Goal: Task Accomplishment & Management: Complete application form

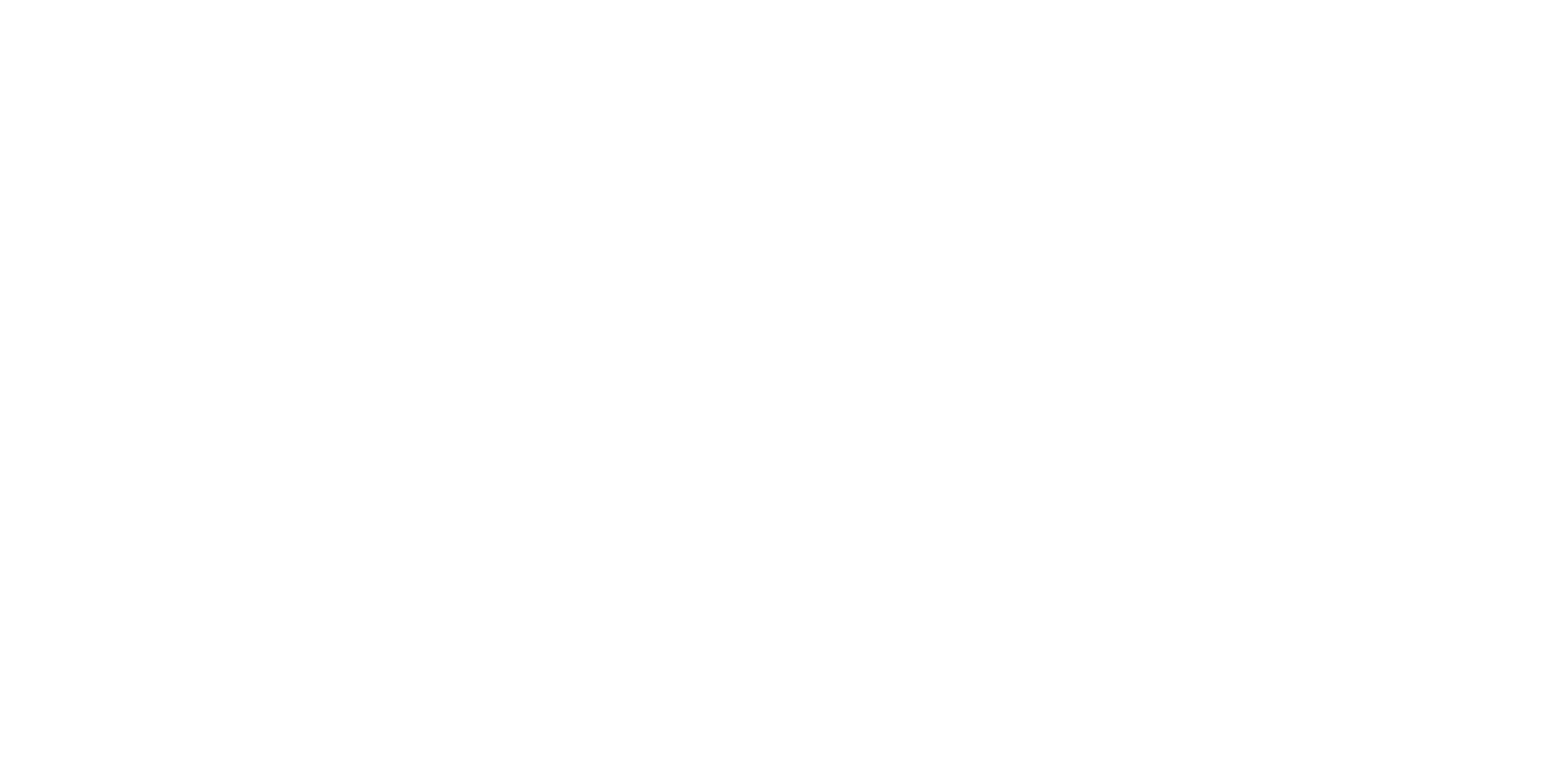
click at [0, 0] on html at bounding box center [0, 0] width 0 height 0
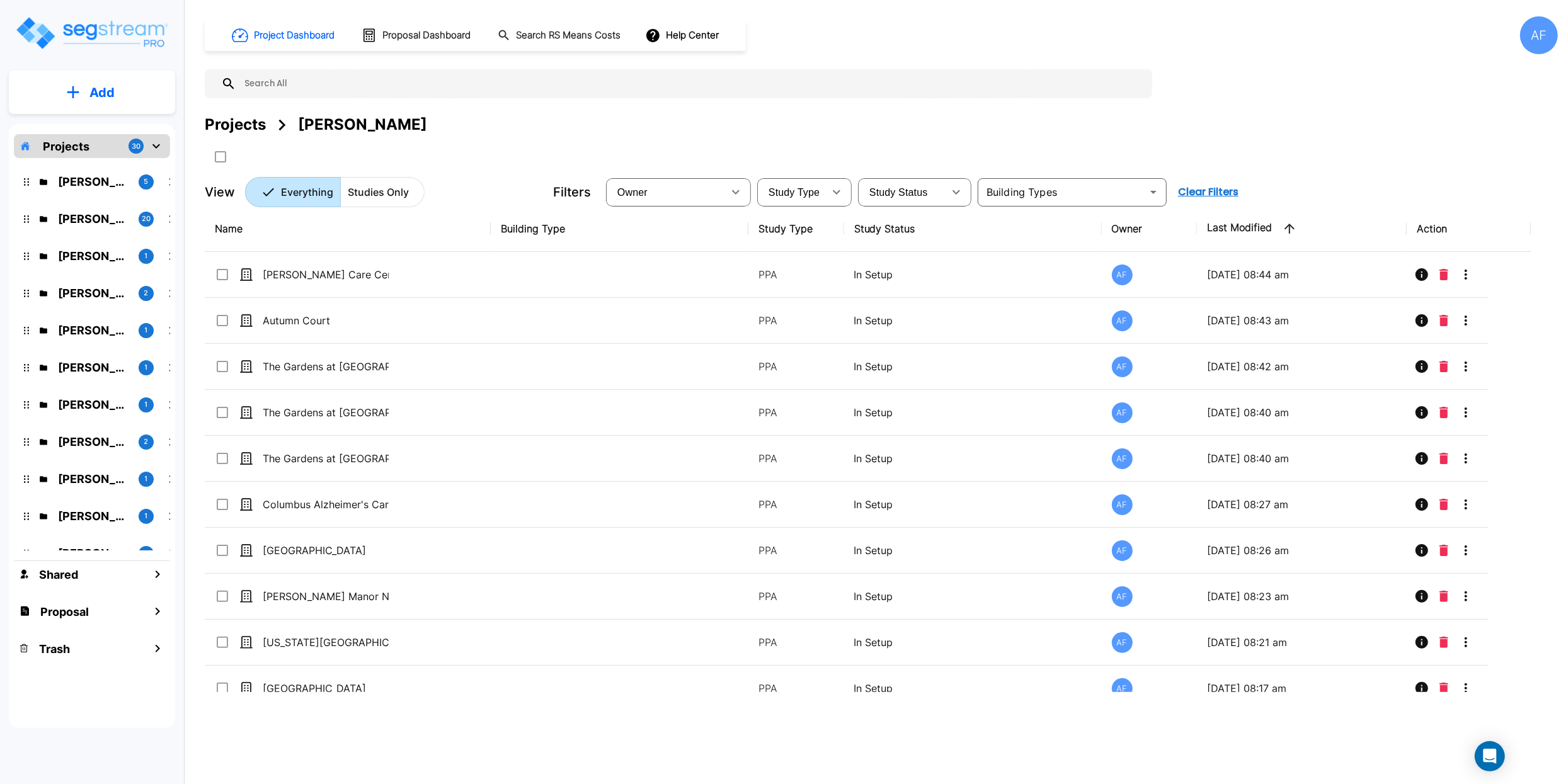
click at [549, 146] on div at bounding box center [450, 156] width 492 height 21
click at [84, 143] on p "Projects" at bounding box center [66, 147] width 46 height 17
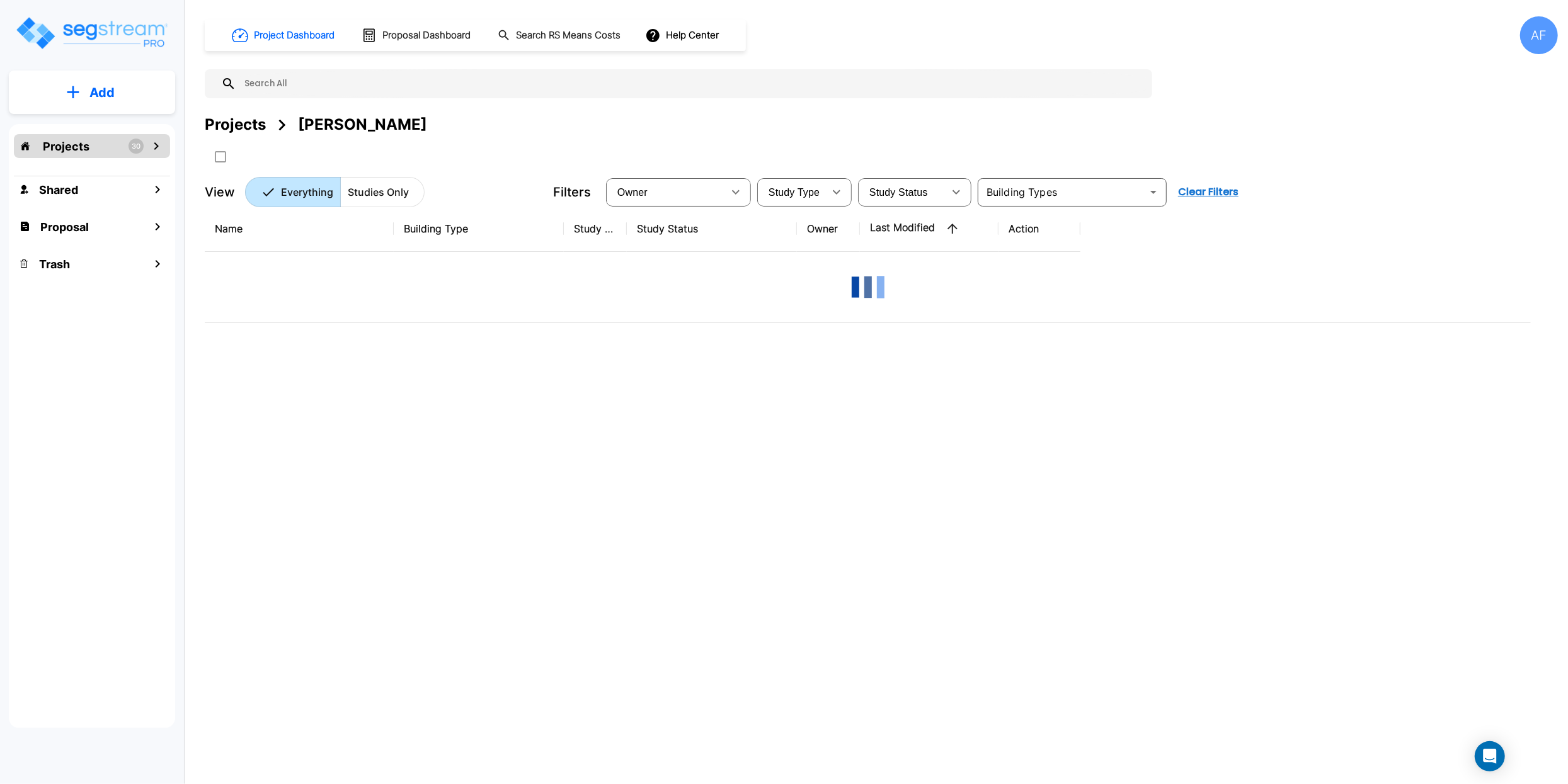
click at [84, 143] on p "Projects" at bounding box center [66, 147] width 46 height 17
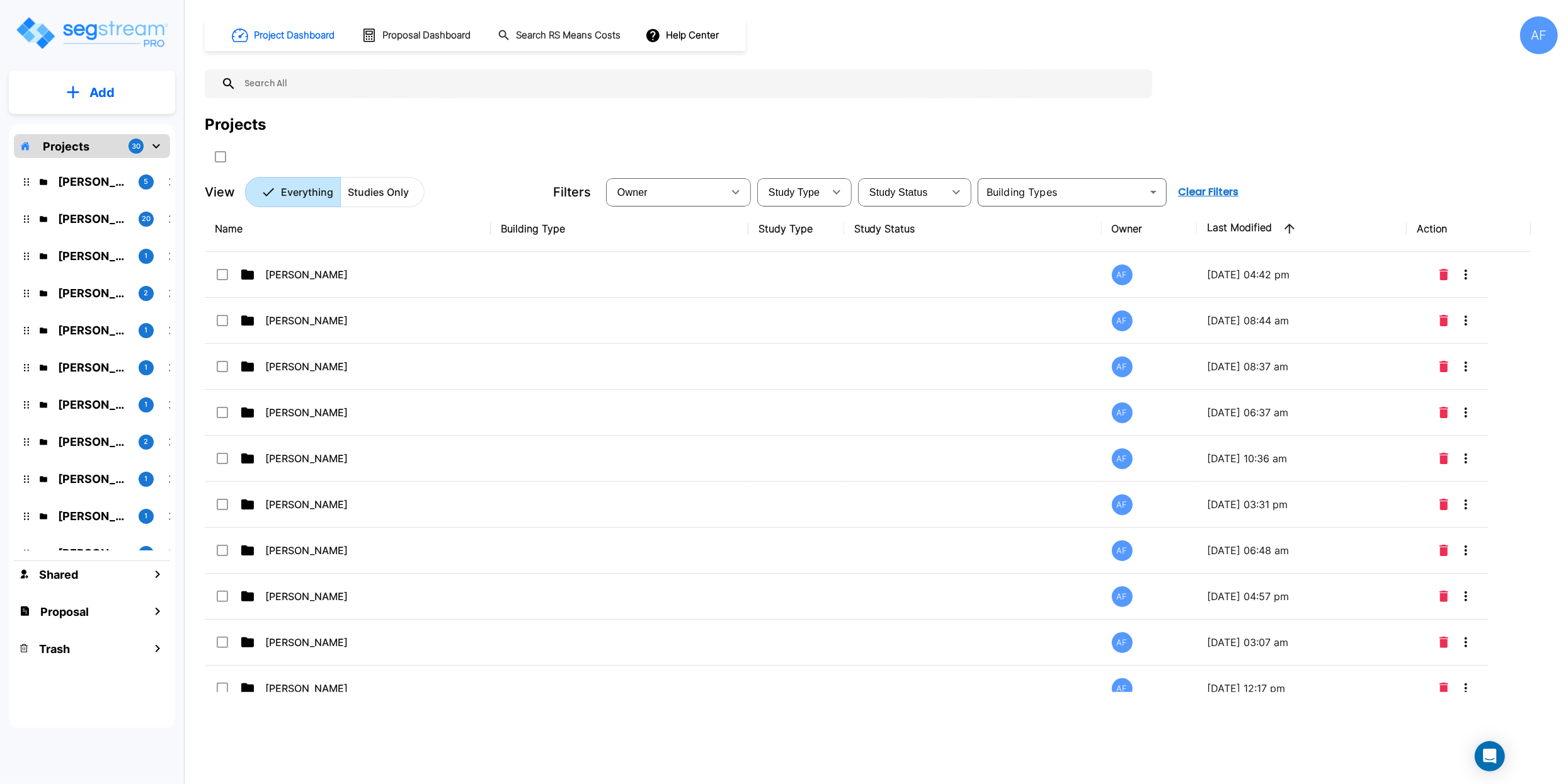
click at [471, 148] on div at bounding box center [450, 156] width 492 height 21
click at [477, 151] on div at bounding box center [450, 156] width 492 height 21
click at [89, 92] on p "Add" at bounding box center [102, 93] width 25 height 19
drag, startPoint x: 387, startPoint y: 136, endPoint x: 359, endPoint y: 145, distance: 29.4
click at [387, 136] on div "Projects" at bounding box center [881, 124] width 1353 height 23
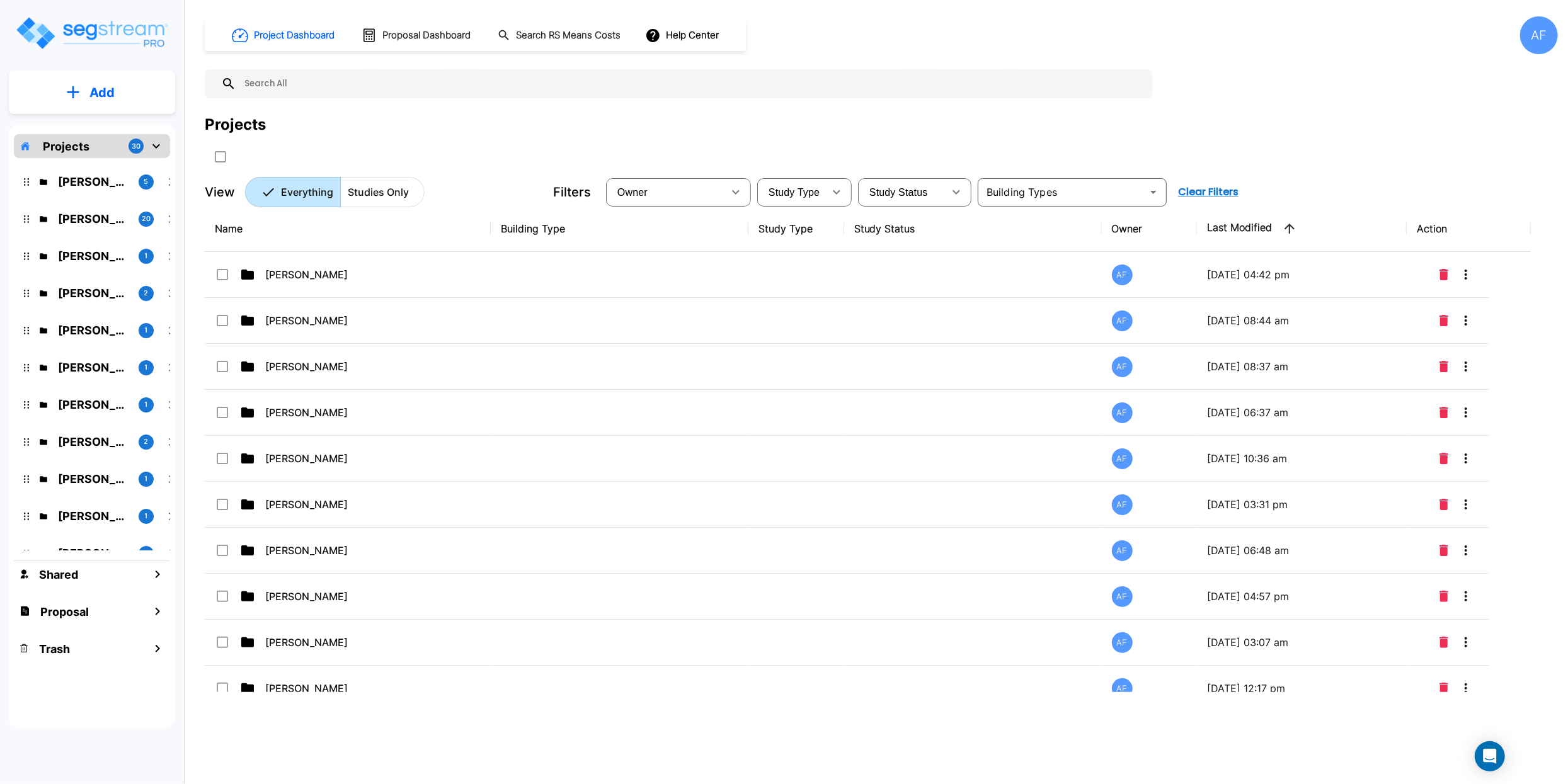
click at [76, 142] on p "Projects" at bounding box center [66, 147] width 46 height 17
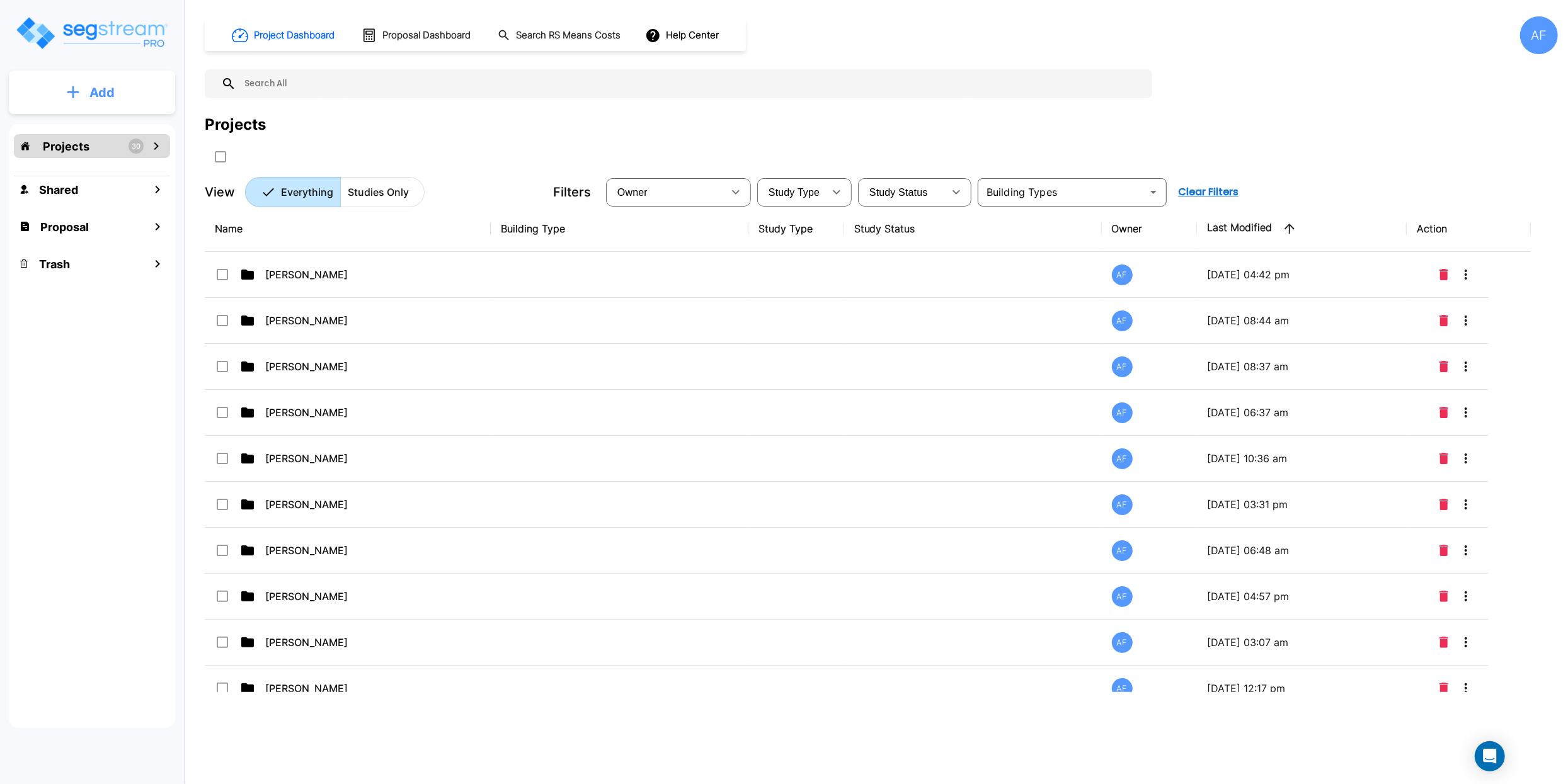
click at [93, 93] on p "Add" at bounding box center [102, 93] width 25 height 19
click at [100, 131] on p "Add Folder" at bounding box center [99, 127] width 51 height 15
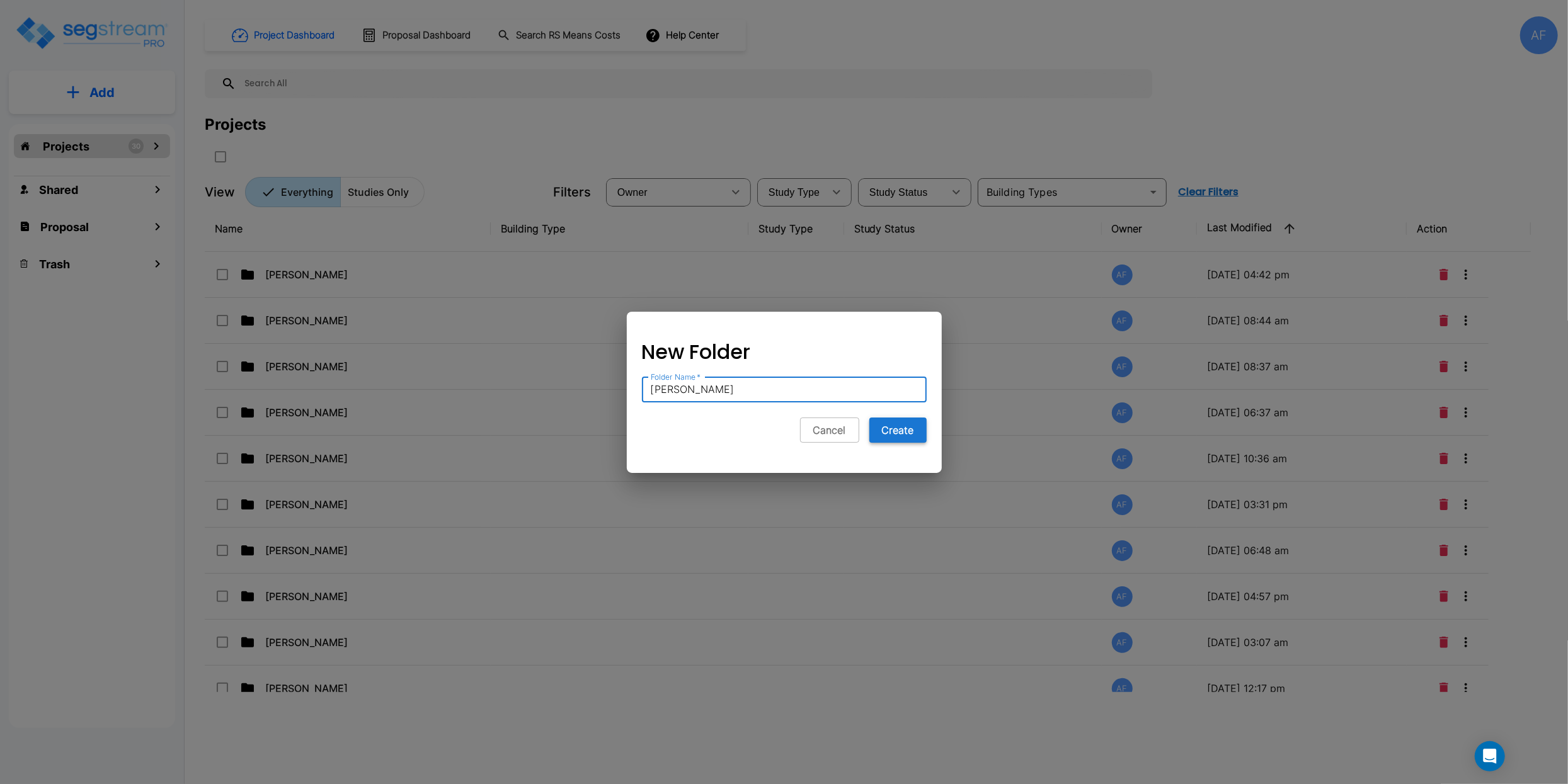
type input "[PERSON_NAME]"
click at [903, 434] on button "Create" at bounding box center [898, 430] width 57 height 25
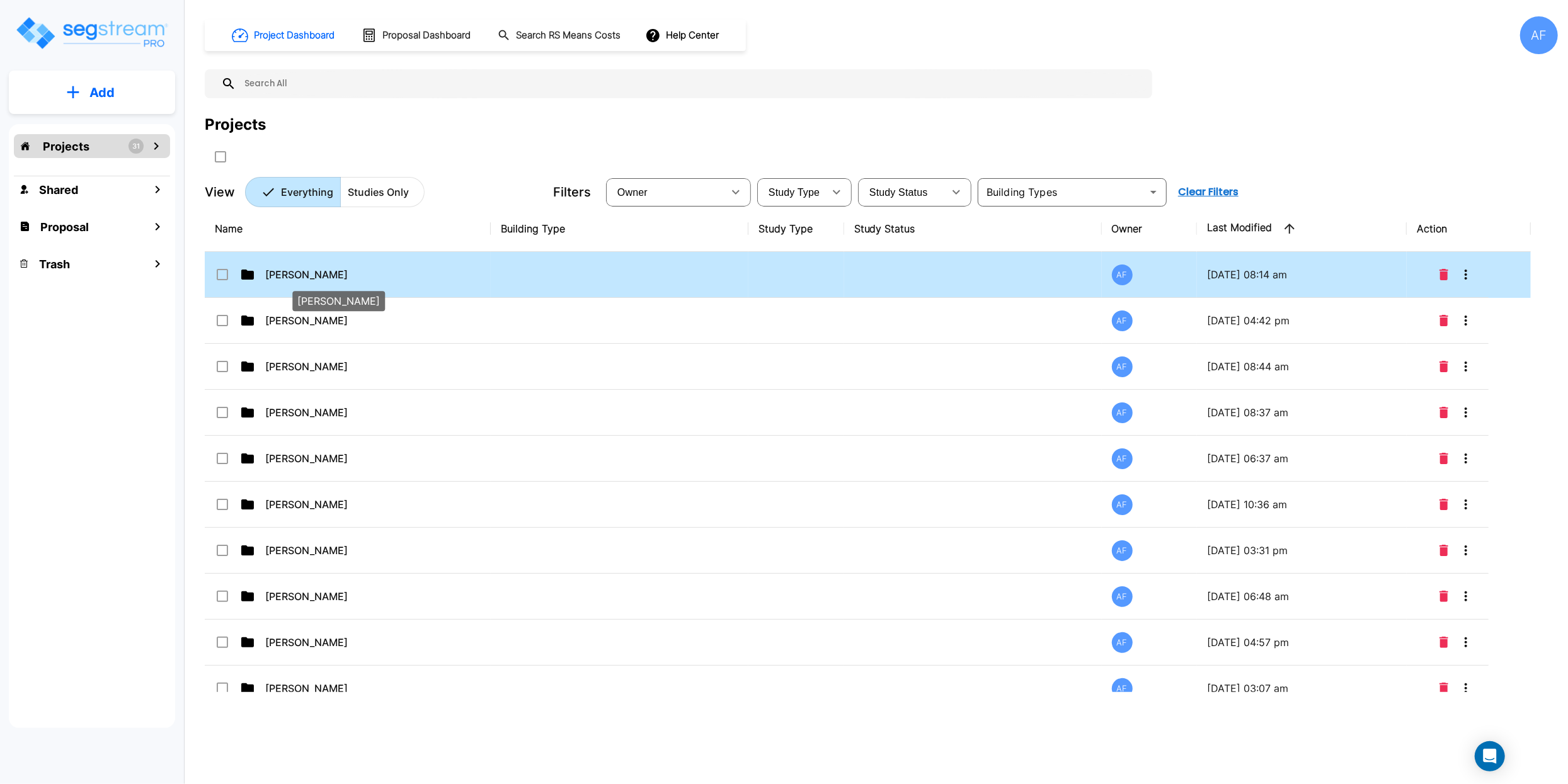
click at [381, 280] on p "[PERSON_NAME]" at bounding box center [327, 275] width 126 height 15
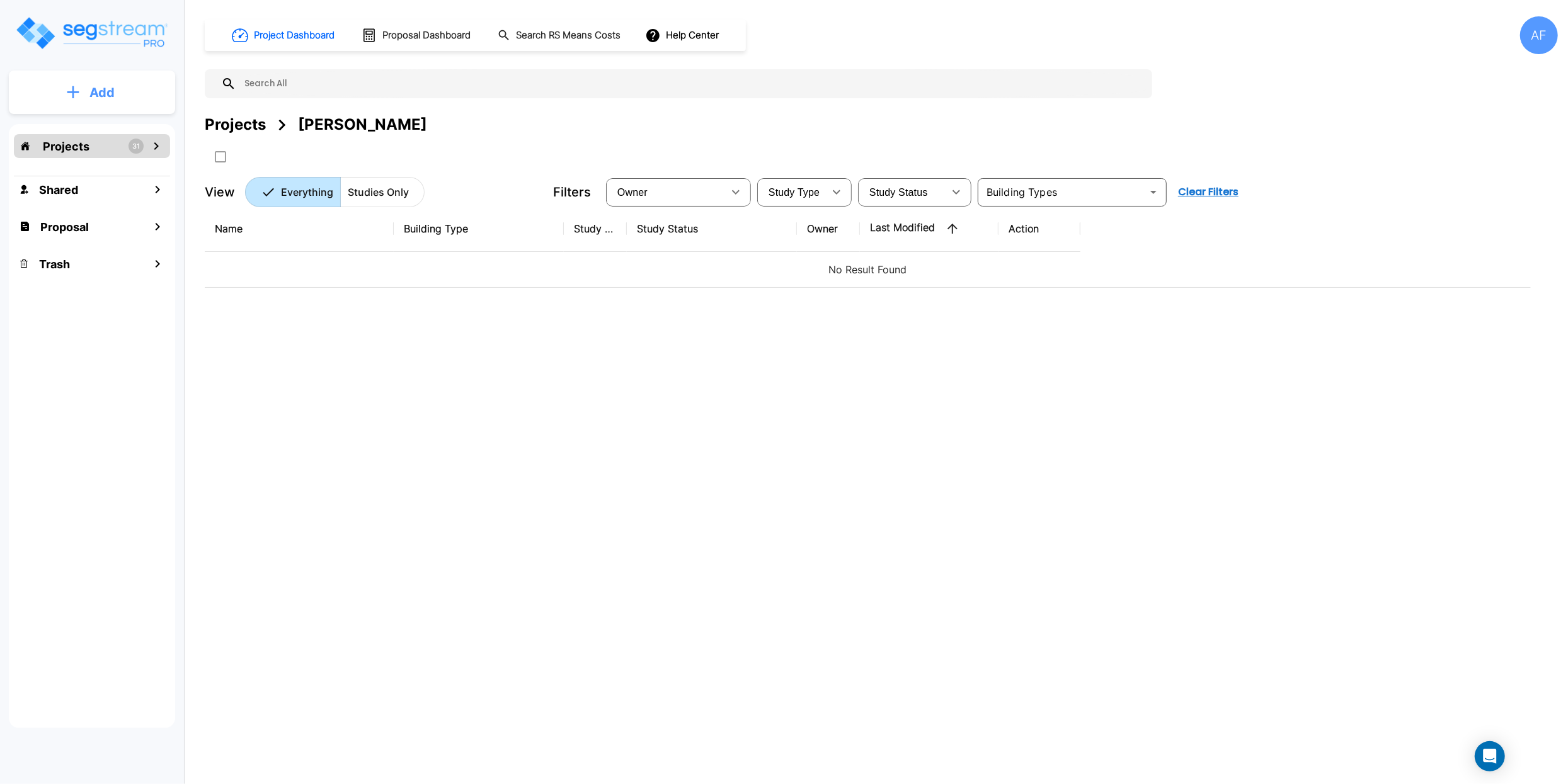
click at [87, 83] on button "Add" at bounding box center [91, 92] width 166 height 36
click at [341, 376] on div "Name Building Type Study Type Study Status Owner Last Modified Action No Result…" at bounding box center [868, 448] width 1326 height 486
click at [94, 90] on p "Add" at bounding box center [102, 93] width 25 height 19
click at [104, 163] on p "Add Study" at bounding box center [100, 163] width 51 height 15
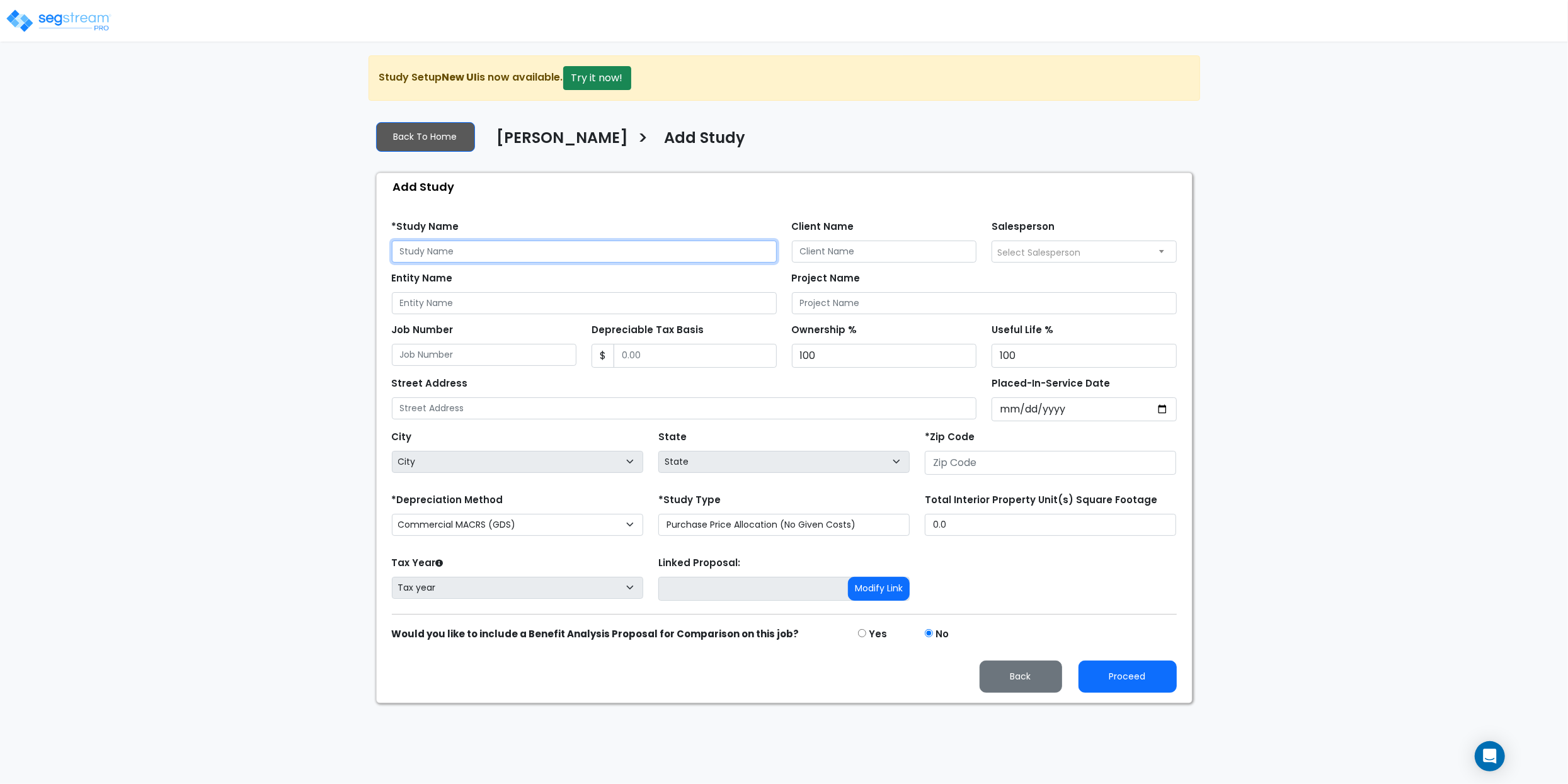
click at [477, 251] on input "text" at bounding box center [585, 251] width 385 height 22
paste input "[STREET_ADDRESS]"
click at [567, 250] on input "[STREET_ADDRESS]" at bounding box center [585, 251] width 385 height 22
type input "[STREET_ADDRESS]"
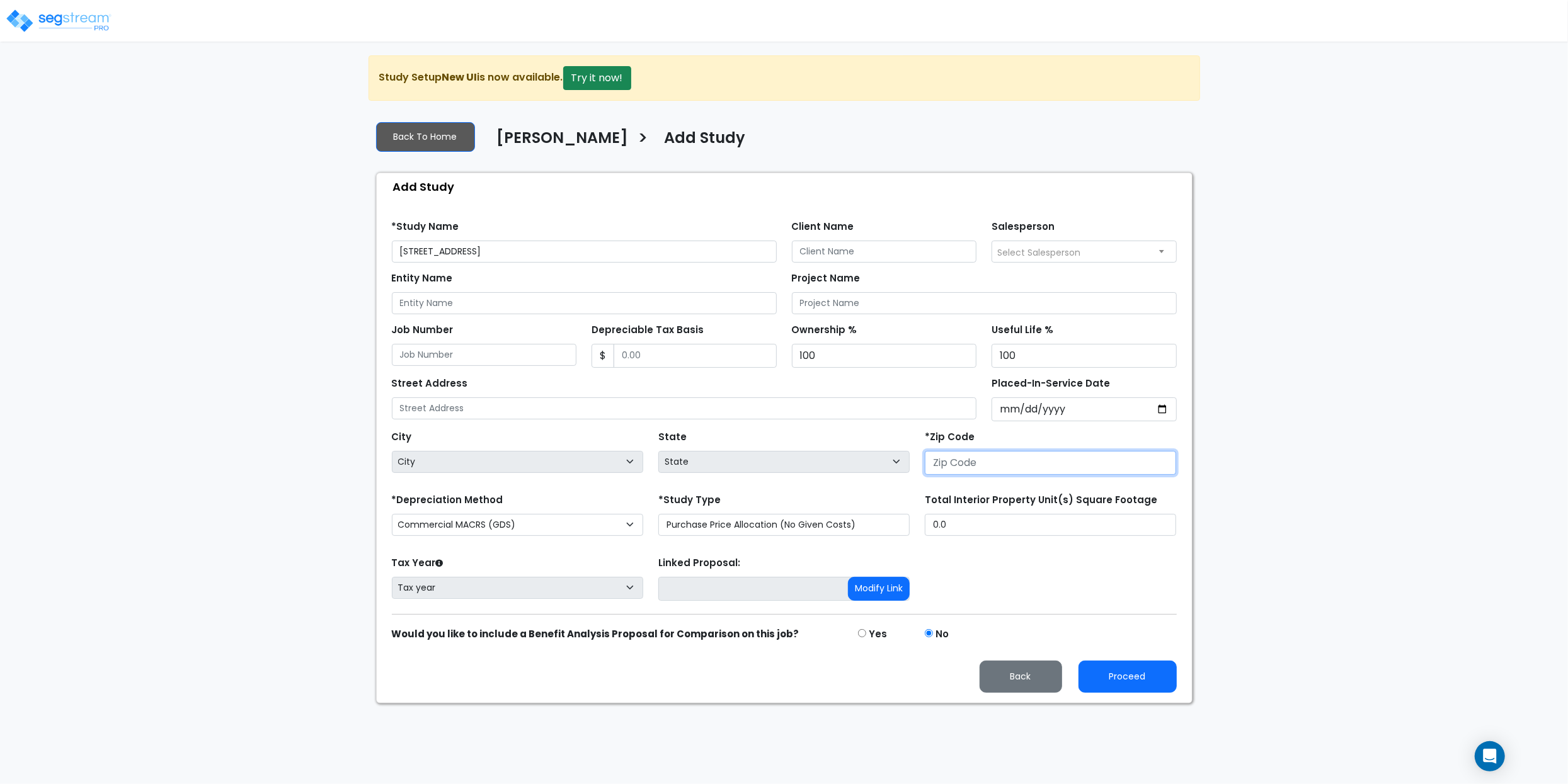
click at [1009, 467] on input "number" at bounding box center [1050, 463] width 251 height 24
paste input "79424"
type input "79424"
select select "[GEOGRAPHIC_DATA]"
type input "79424"
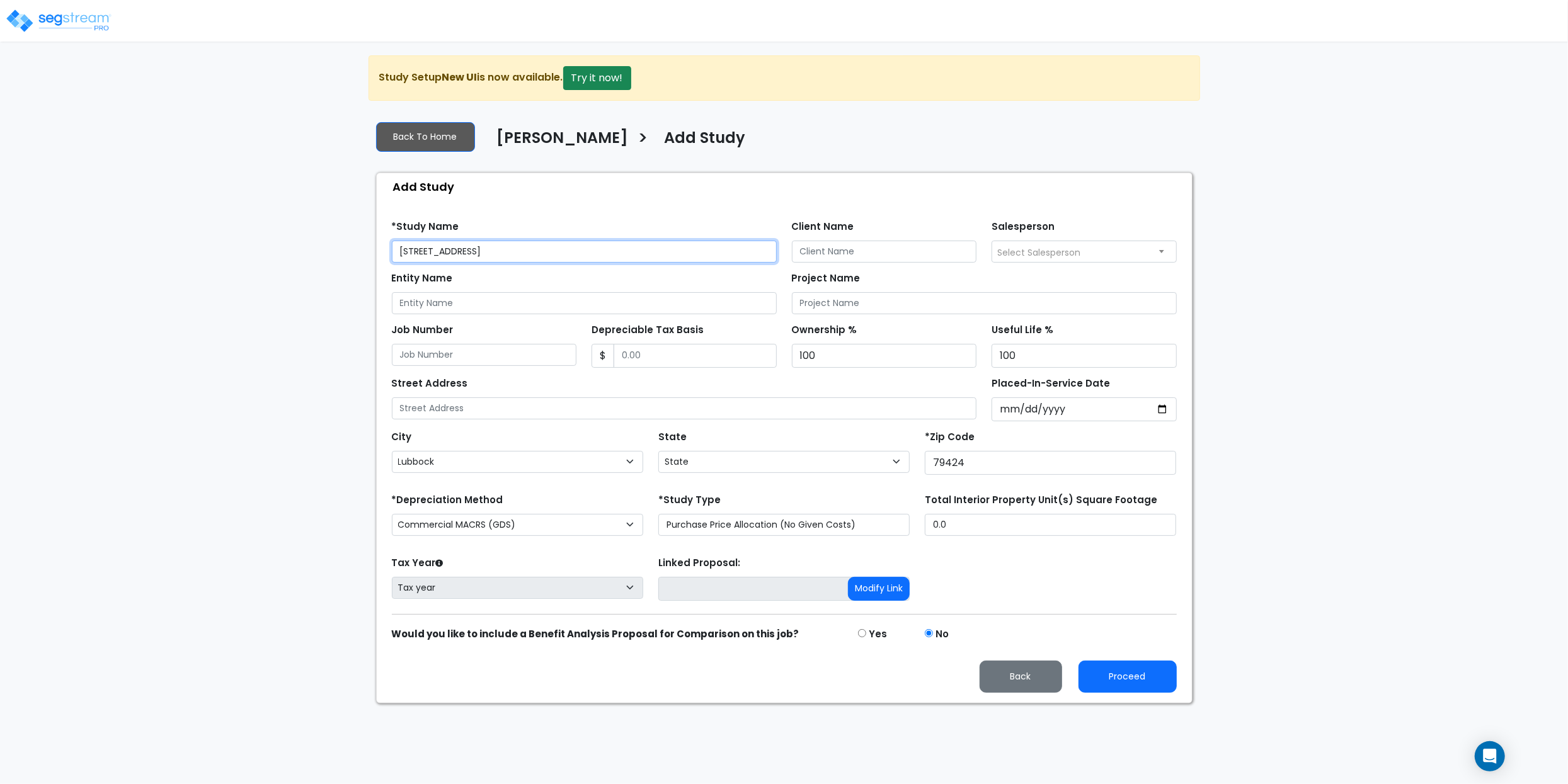
drag, startPoint x: 590, startPoint y: 252, endPoint x: 383, endPoint y: 244, distance: 207.2
click at [385, 244] on div "*Study Name [STREET_ADDRESS]" at bounding box center [585, 240] width 400 height 46
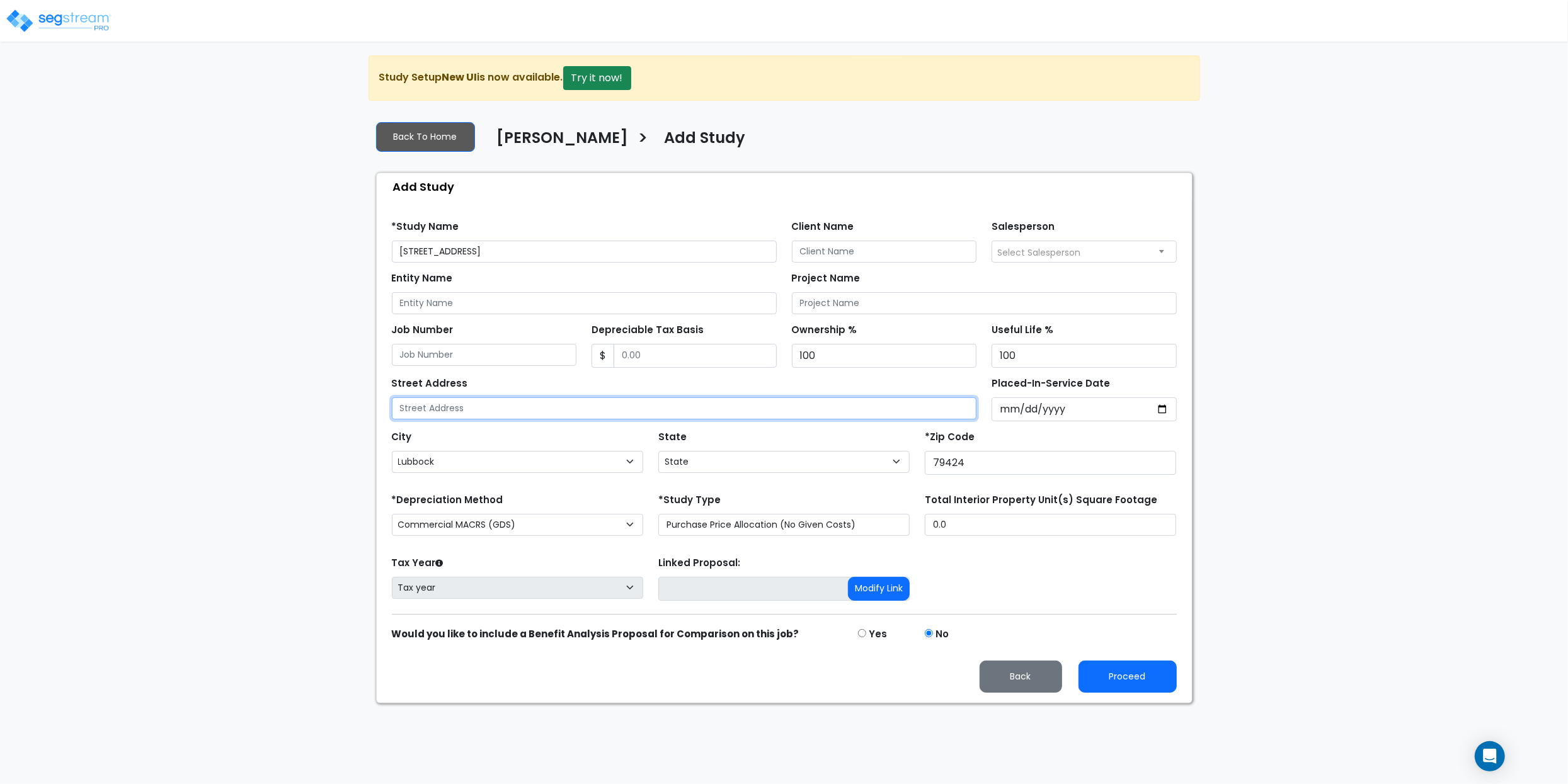
click at [494, 419] on input "text" at bounding box center [685, 408] width 585 height 22
paste input "[STREET_ADDRESS]"
drag, startPoint x: 598, startPoint y: 416, endPoint x: 530, endPoint y: 446, distance: 74.3
click at [495, 409] on input "[STREET_ADDRESS]" at bounding box center [685, 408] width 585 height 22
type input "[STREET_ADDRESS]"
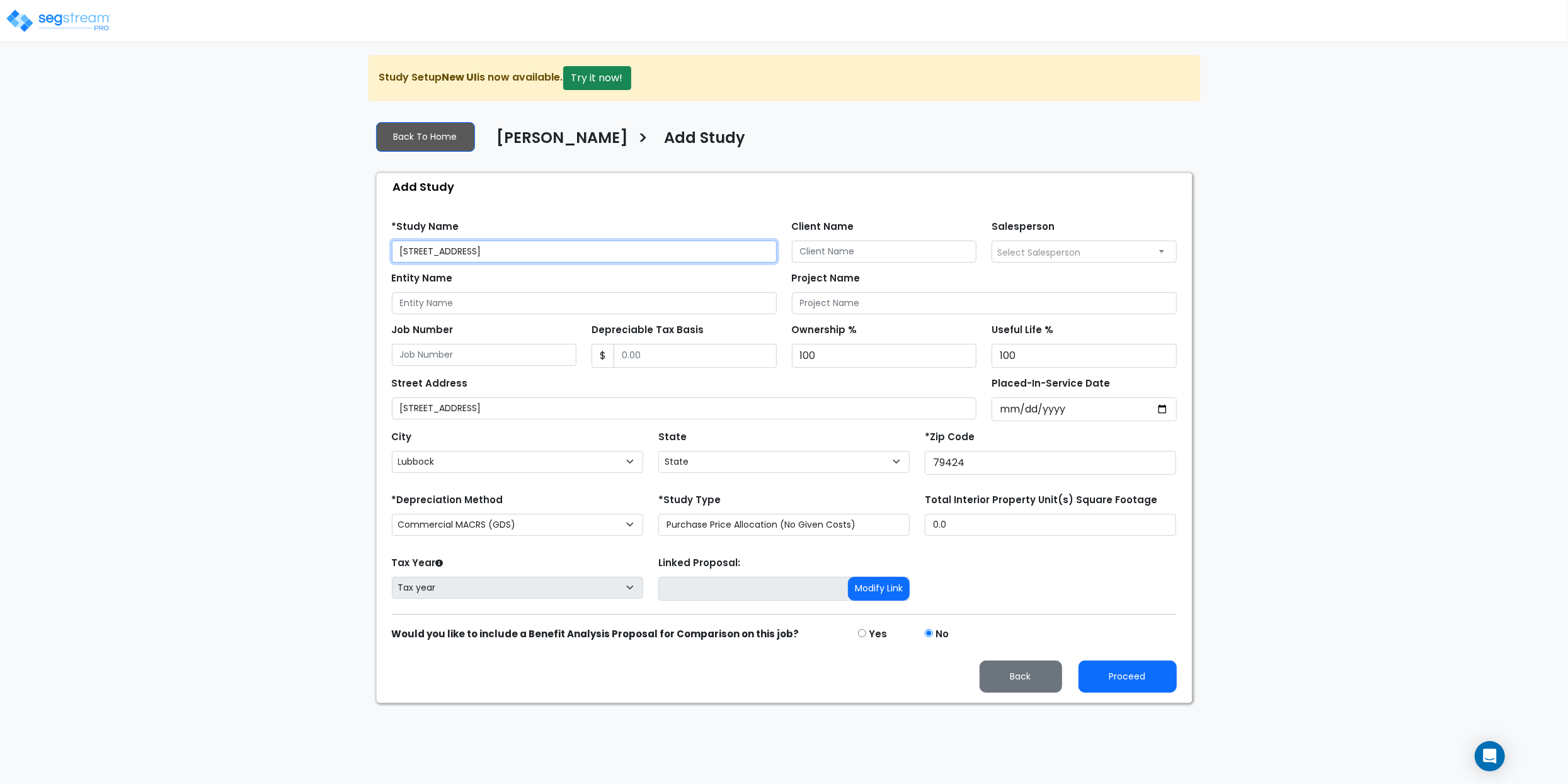
drag, startPoint x: 590, startPoint y: 251, endPoint x: 496, endPoint y: 253, distance: 94.0
click at [495, 251] on input "[STREET_ADDRESS]" at bounding box center [585, 251] width 385 height 22
type input "[STREET_ADDRESS]"
click at [874, 250] on input "Client Name" at bounding box center [885, 251] width 186 height 22
type input "[PERSON_NAME]"
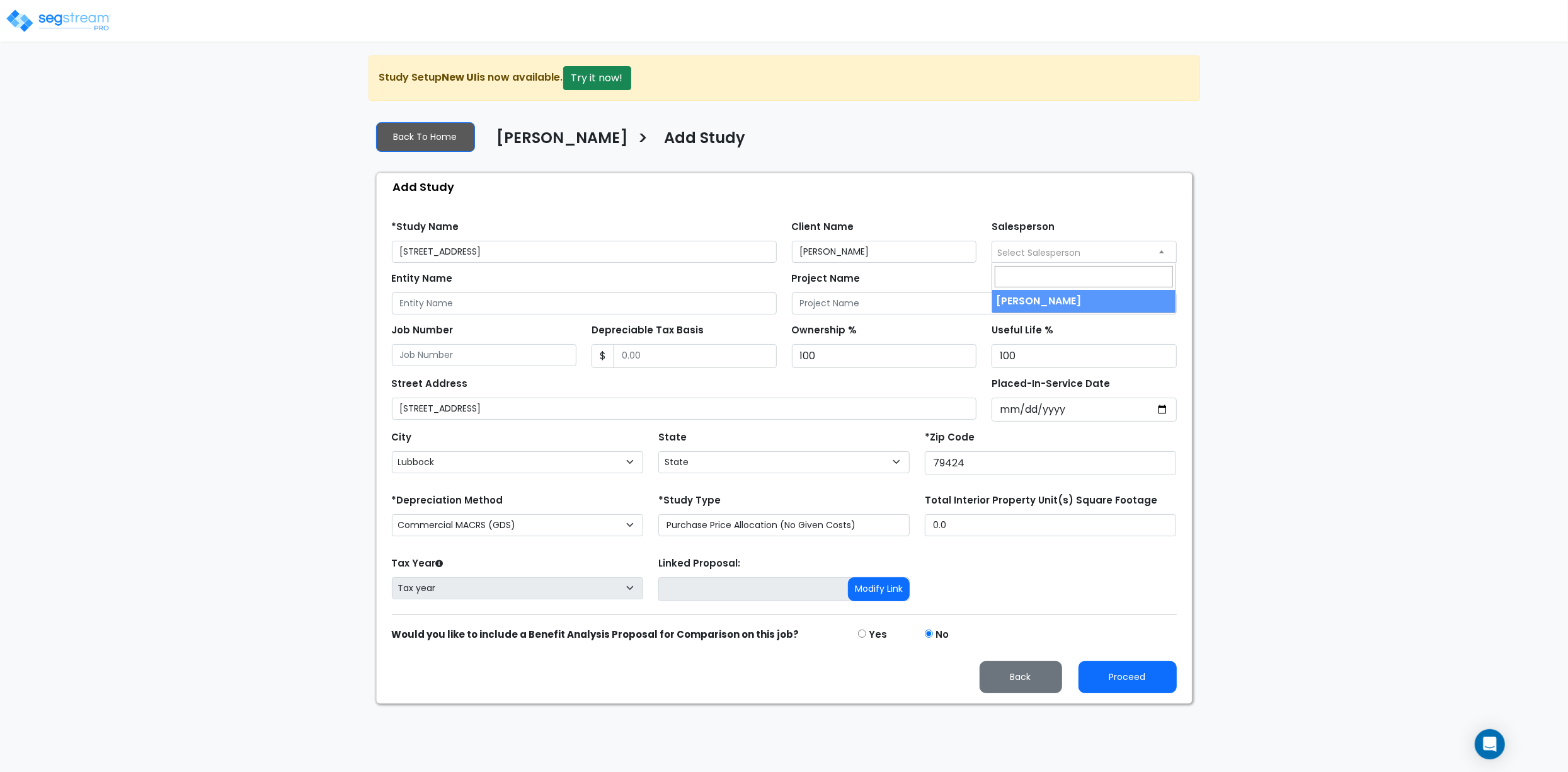
click at [1059, 259] on span "Select Salesperson" at bounding box center [1038, 252] width 84 height 13
select select "157"
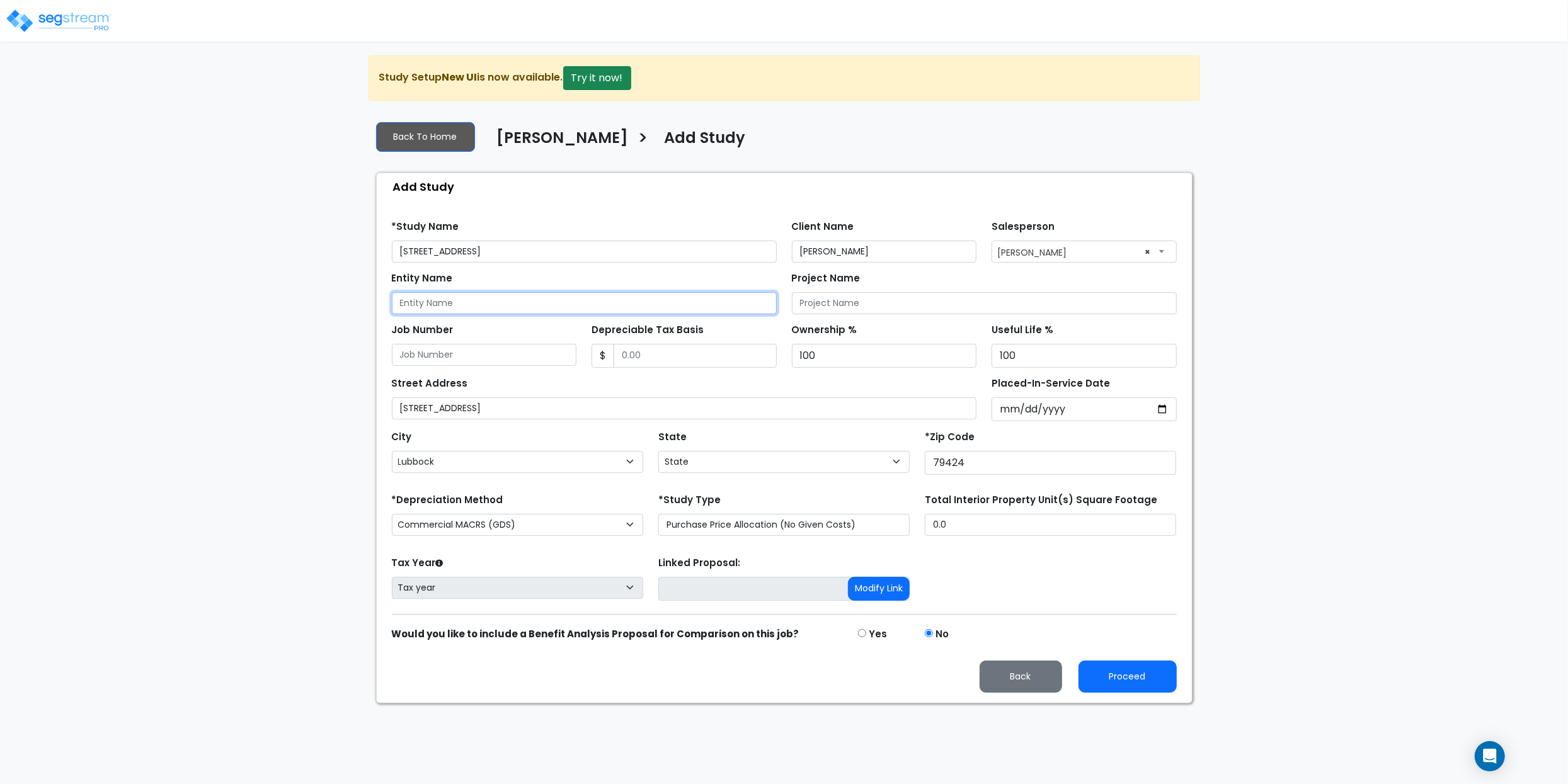
click at [459, 302] on input "Entity Name" at bounding box center [585, 303] width 385 height 22
paste input "Alpha Tax Solutions LLC"
type input "Alpha Tax Solutions LLC"
click at [514, 280] on div "Entity Name Alpha Tax Solutions LLC" at bounding box center [585, 292] width 385 height 46
click at [563, 529] on select "Commercial MACRS (GDS) Residential Rental MACRS (GDS) Commercial MACRS (GDS) QIP" at bounding box center [518, 524] width 251 height 22
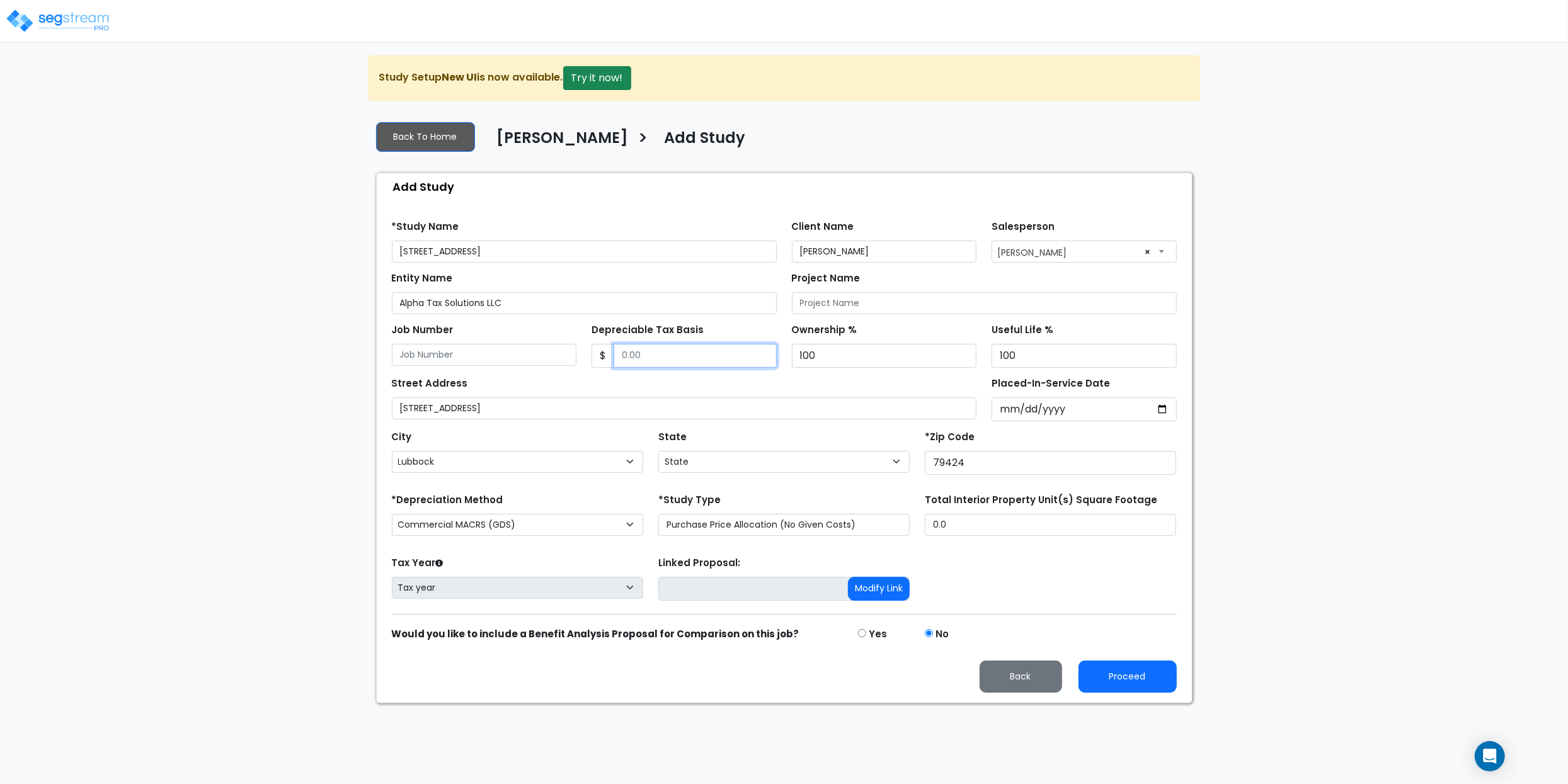
click at [642, 354] on input "Depreciable Tax Basis" at bounding box center [694, 356] width 163 height 24
paste input "text"
type input "479,955"
click at [208, 163] on div "We are Building your Study. So please grab a coffee and let us do the heavy lif…" at bounding box center [784, 379] width 1568 height 647
click at [1005, 414] on input "Placed-In-Service Date" at bounding box center [1085, 409] width 186 height 24
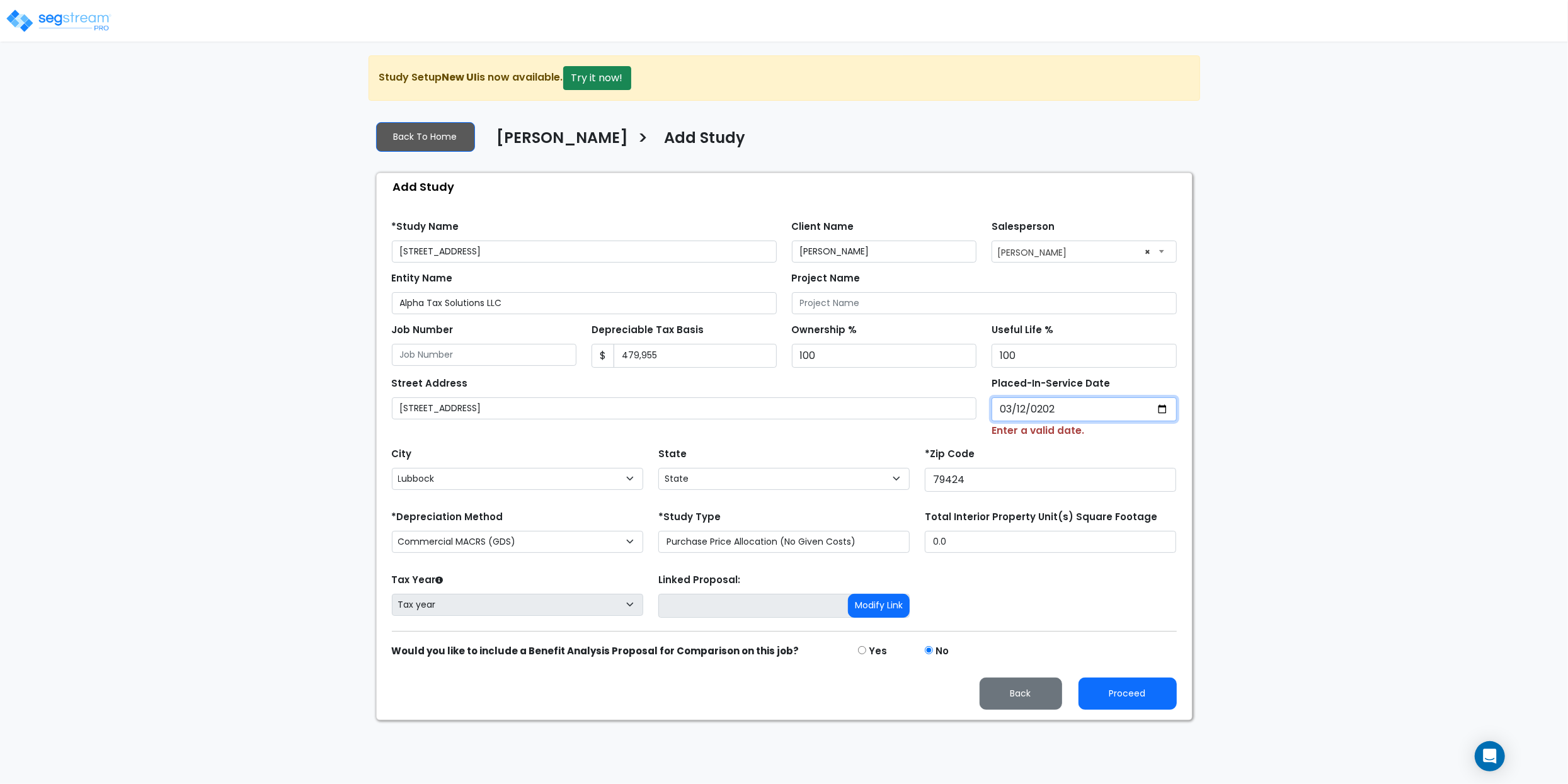
type input "[DATE]"
select select "2020"
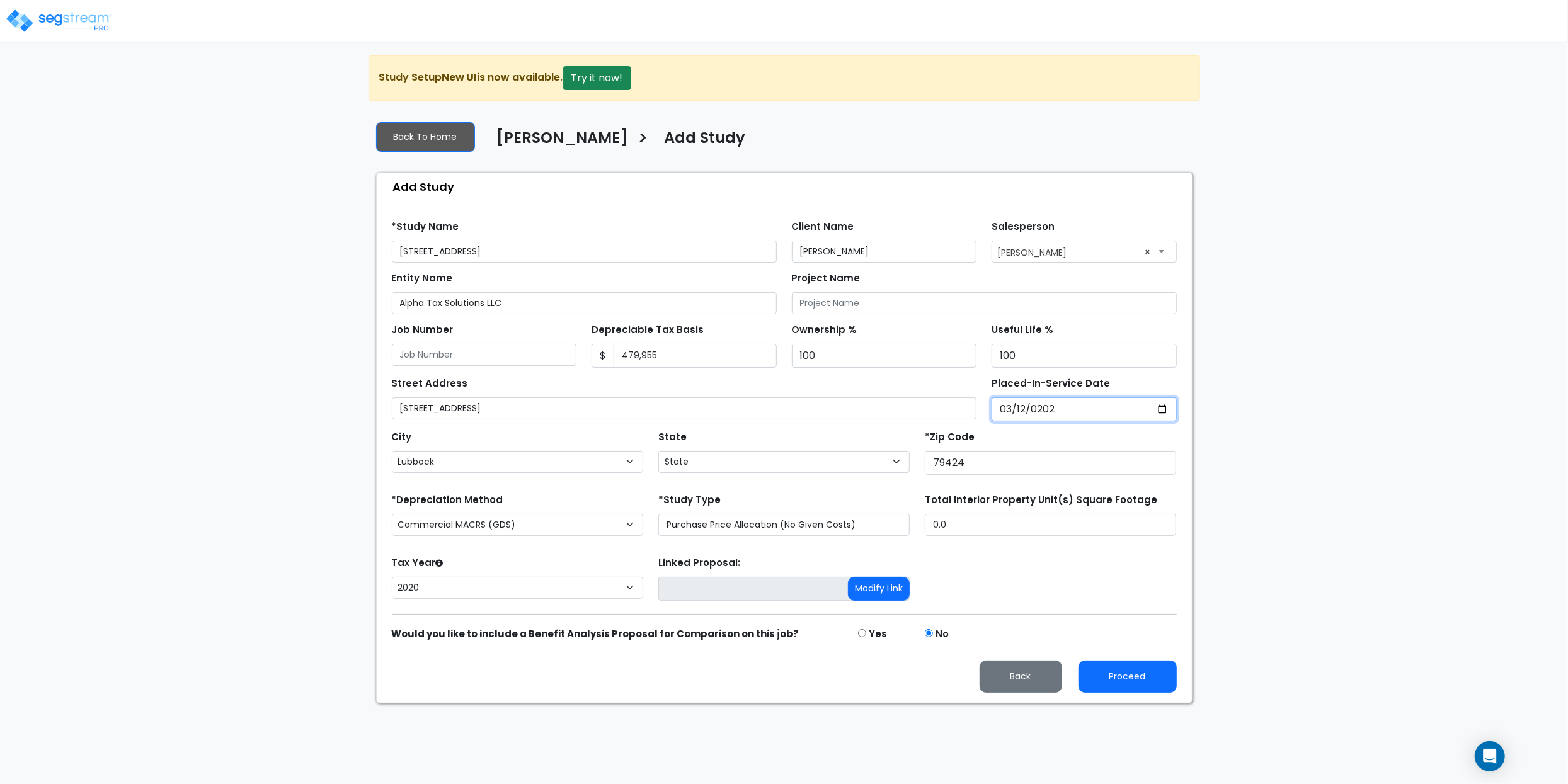
click at [1019, 414] on input "[DATE]" at bounding box center [1085, 409] width 186 height 24
type input "[DATE]"
click at [1029, 436] on div "*Zip Code 79424" at bounding box center [1050, 451] width 251 height 47
click at [255, 504] on div "We are Building your Study. So please grab a coffee and let us do the heavy lif…" at bounding box center [784, 379] width 1568 height 647
click at [1063, 558] on div "Tax Year Please Enter The Placed In Service Date First. 2026 2025 2024 2023 202…" at bounding box center [784, 578] width 800 height 51
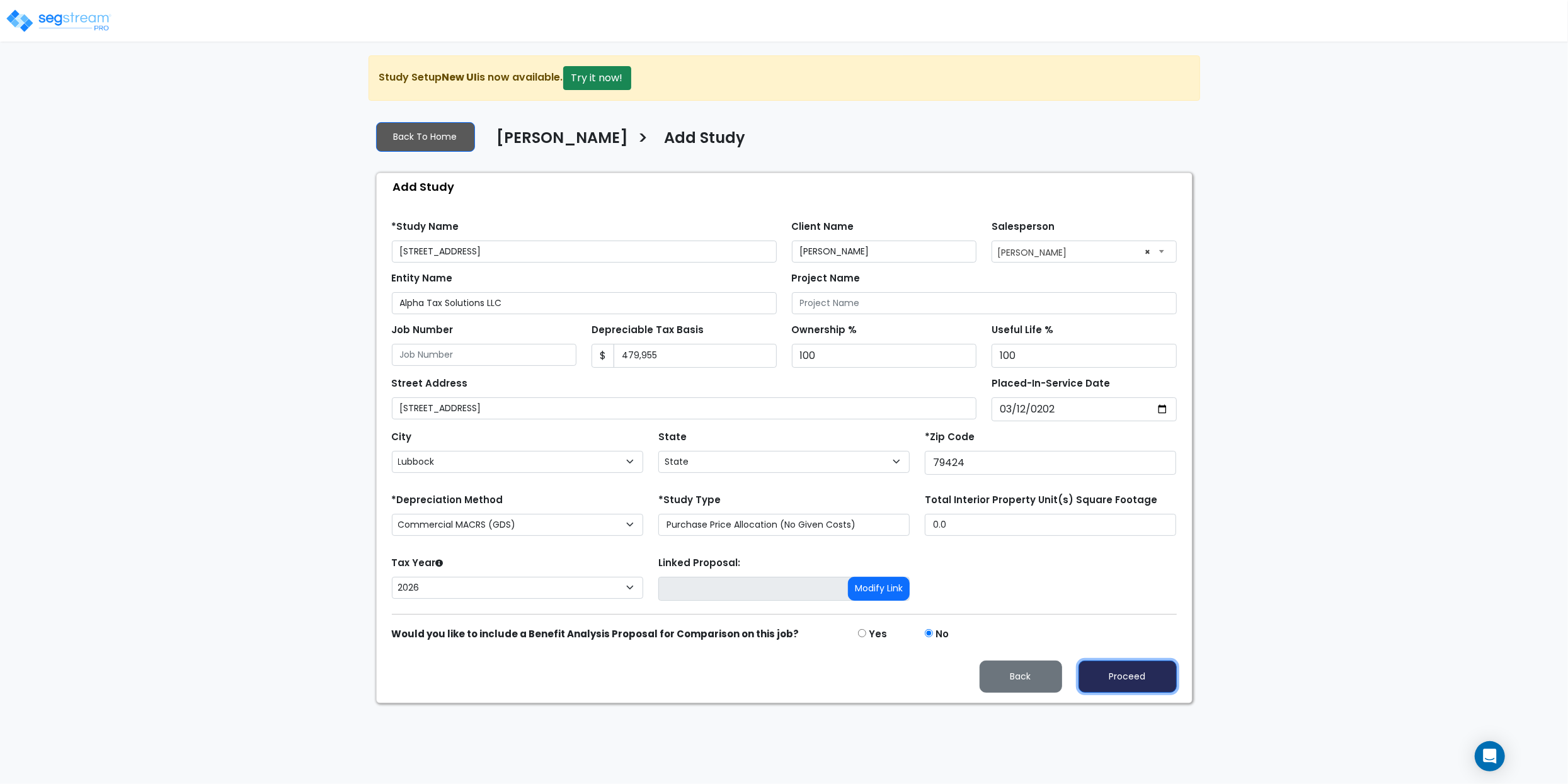
click at [1135, 678] on button "Proceed" at bounding box center [1128, 676] width 99 height 32
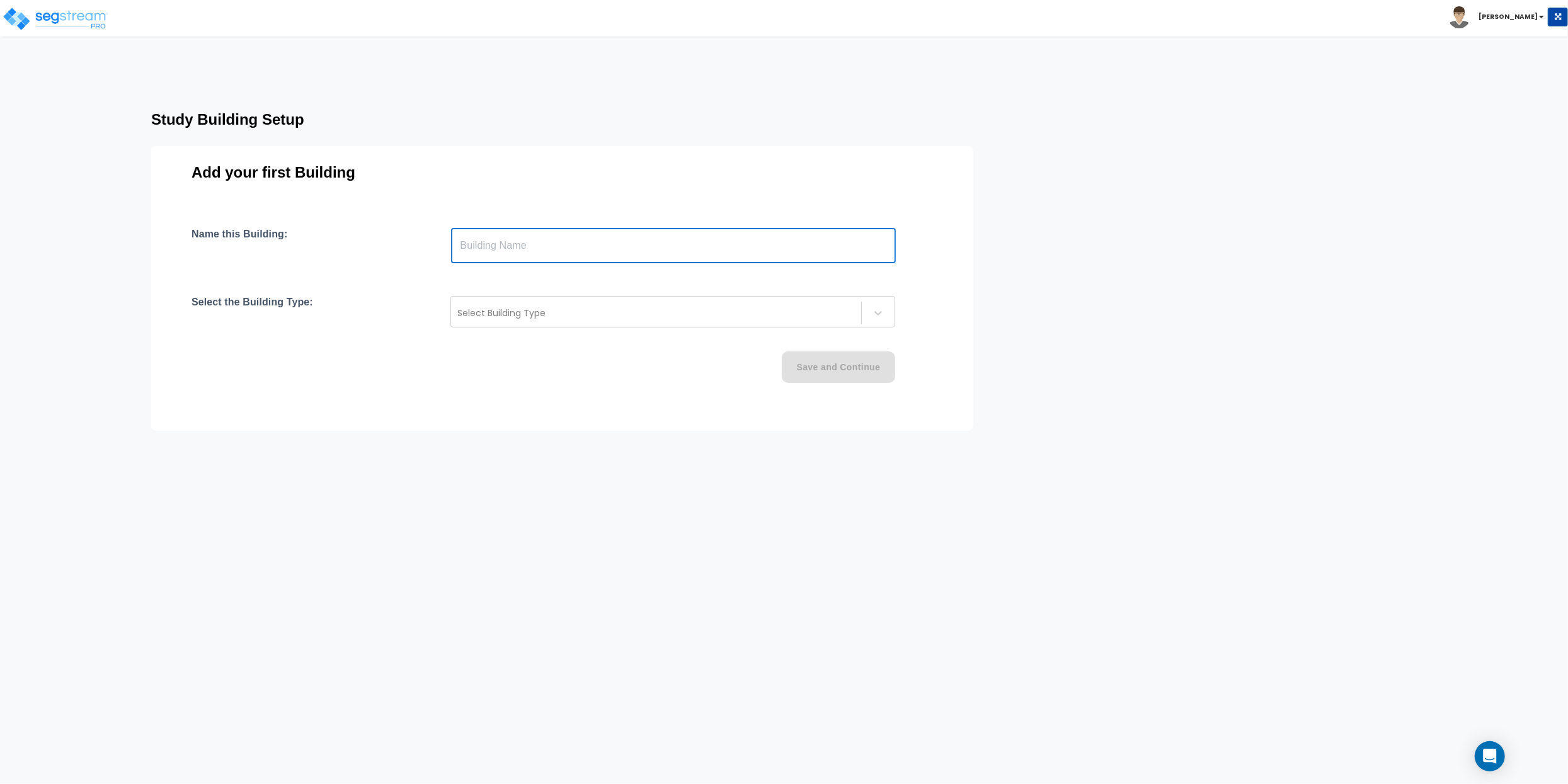
click at [526, 248] on input "text" at bounding box center [673, 245] width 445 height 35
paste input "text"
type input "8805 Urbana Ave, Lubbock, TX 79424"
click at [520, 309] on div at bounding box center [655, 313] width 397 height 15
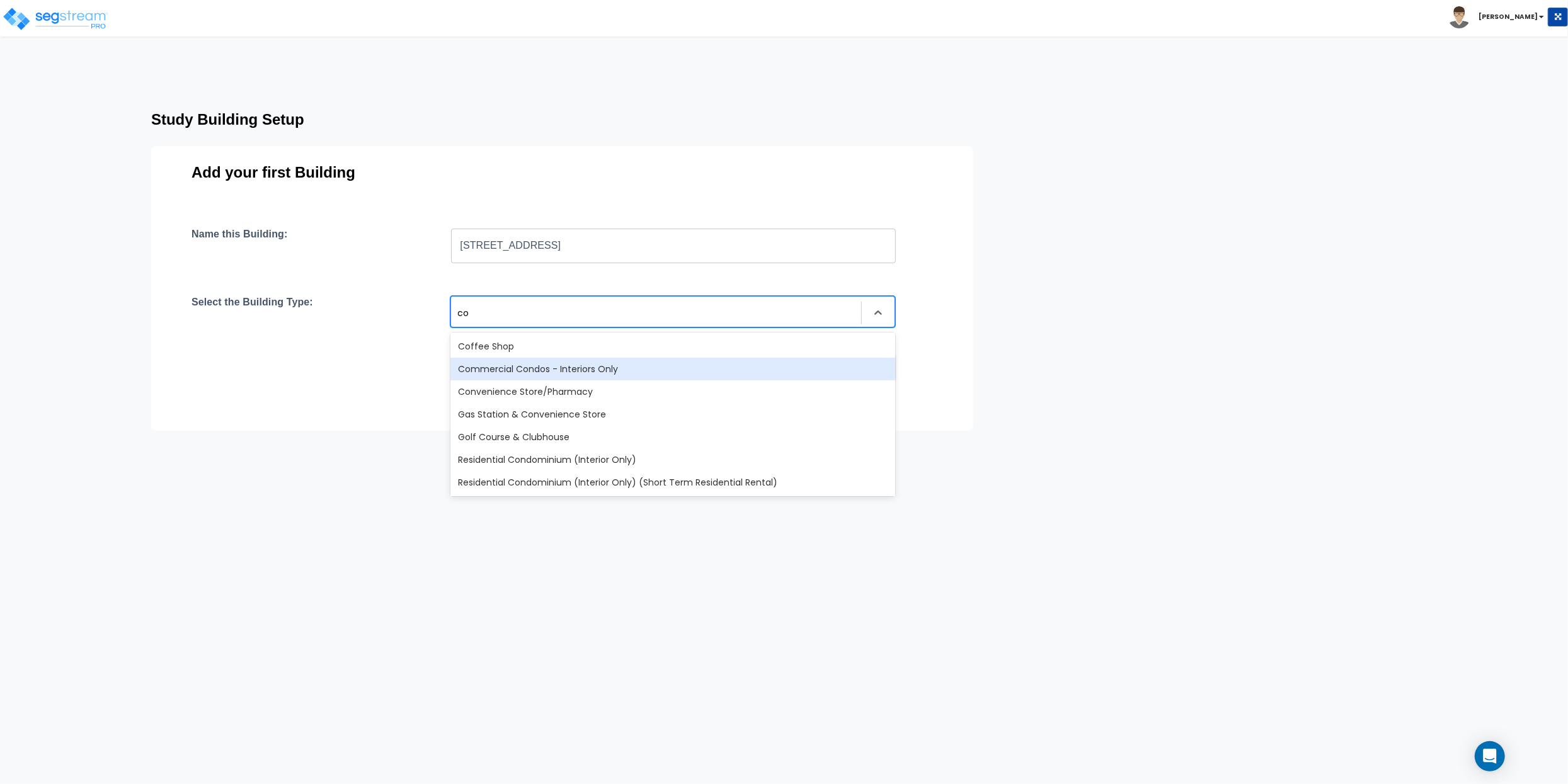
type input "c"
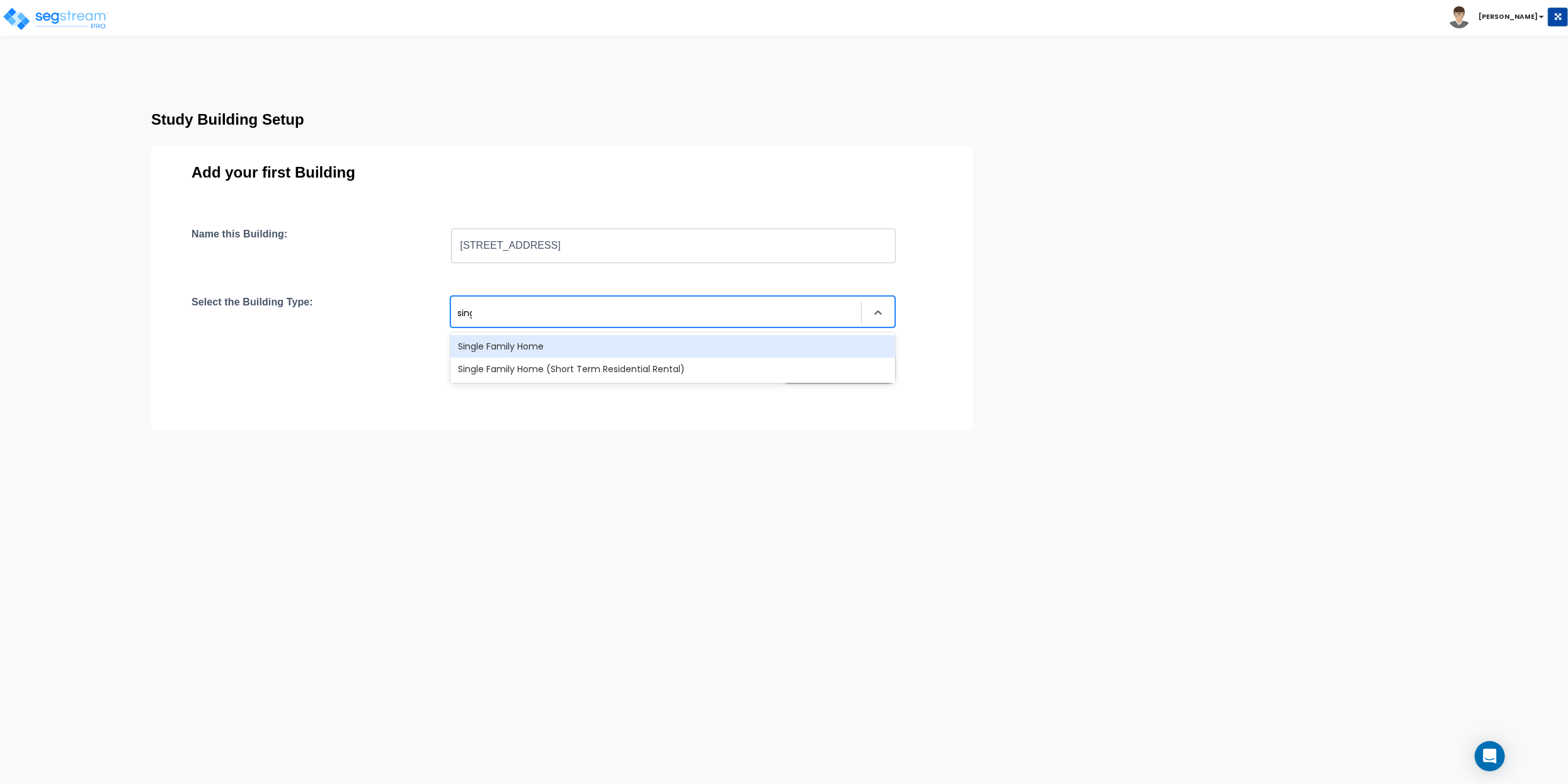
type input "singl"
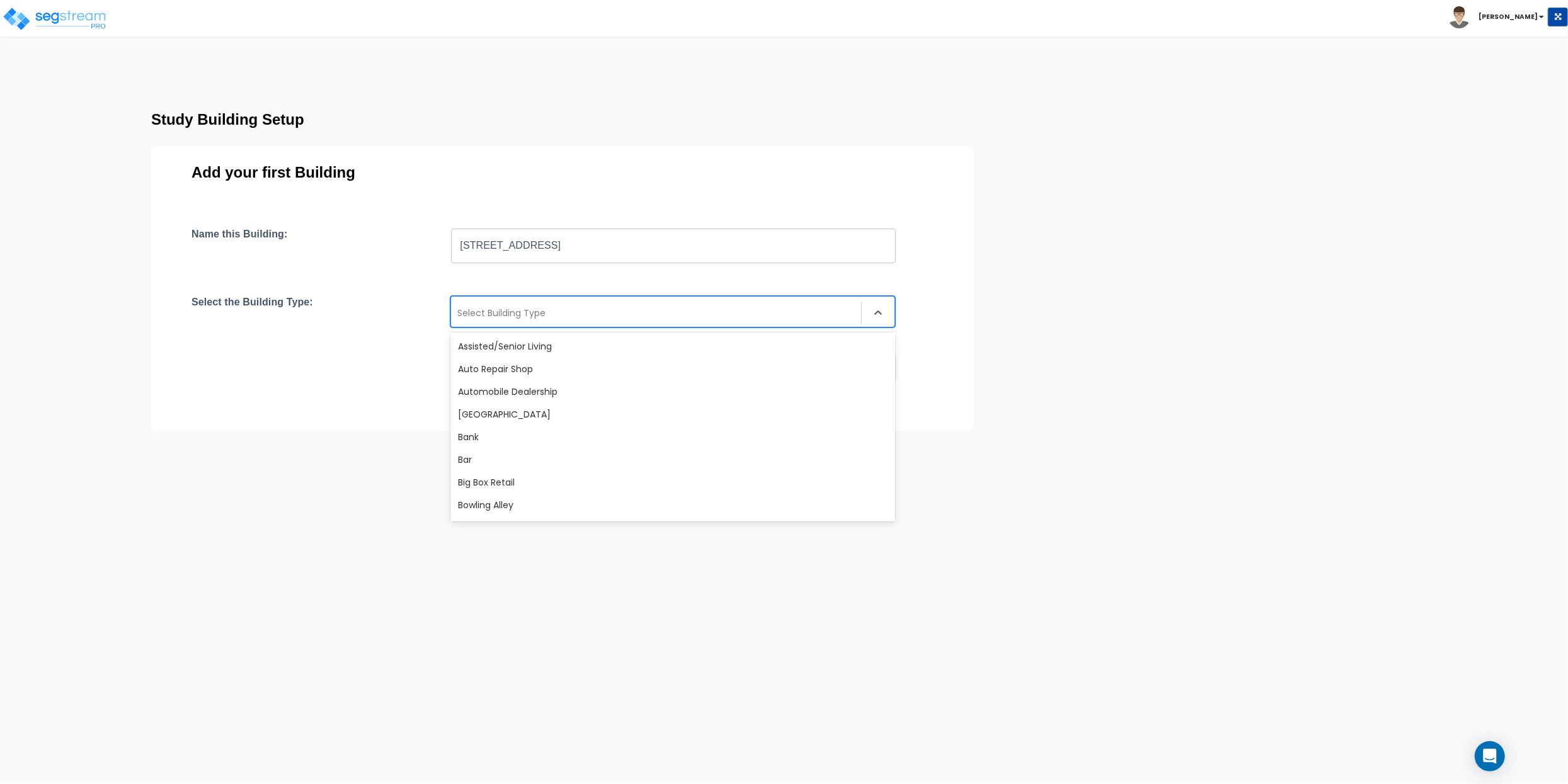
drag, startPoint x: 484, startPoint y: 309, endPoint x: 463, endPoint y: 308, distance: 21.0
click at [463, 308] on div at bounding box center [655, 313] width 397 height 15
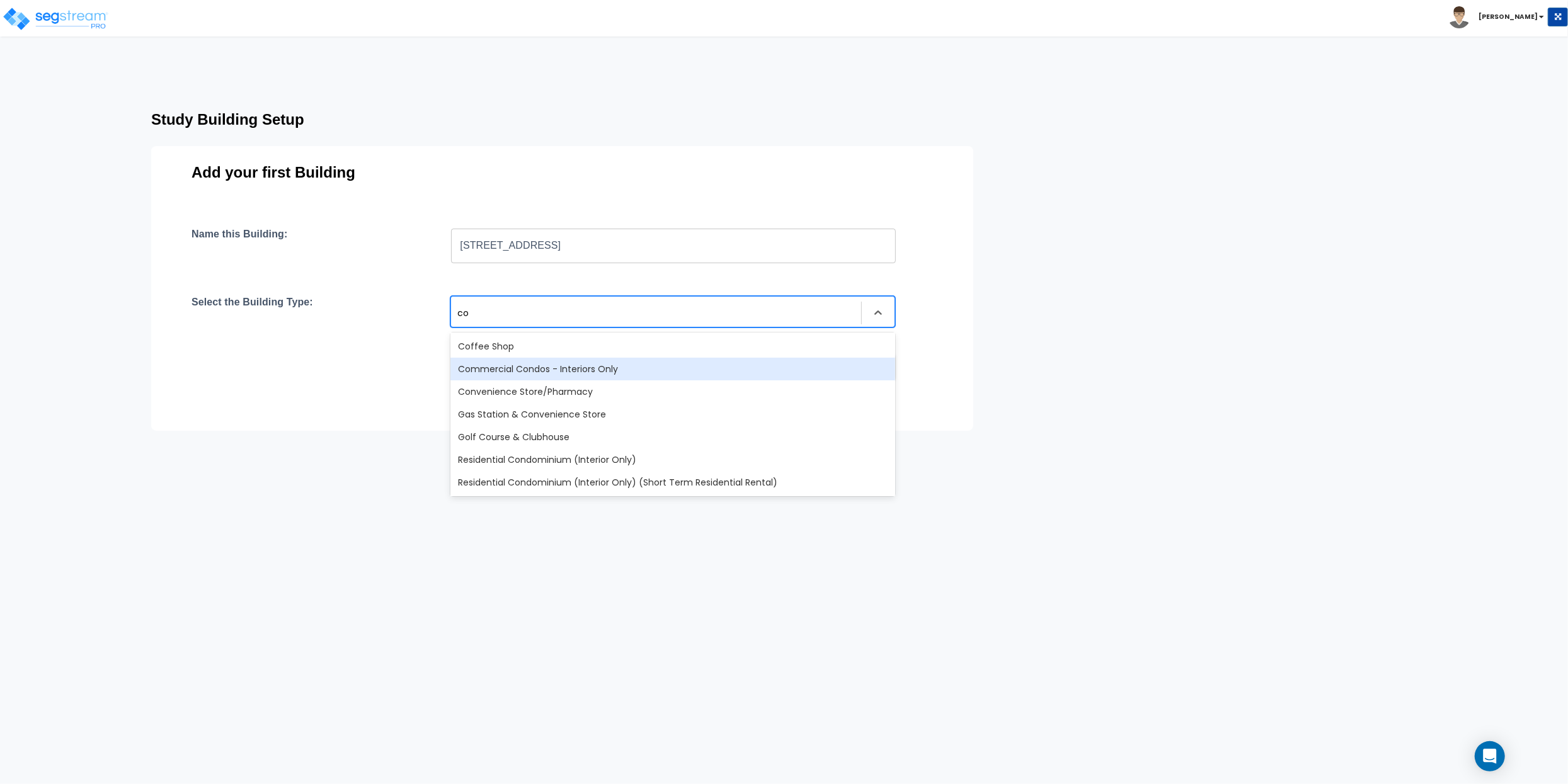
type input "c"
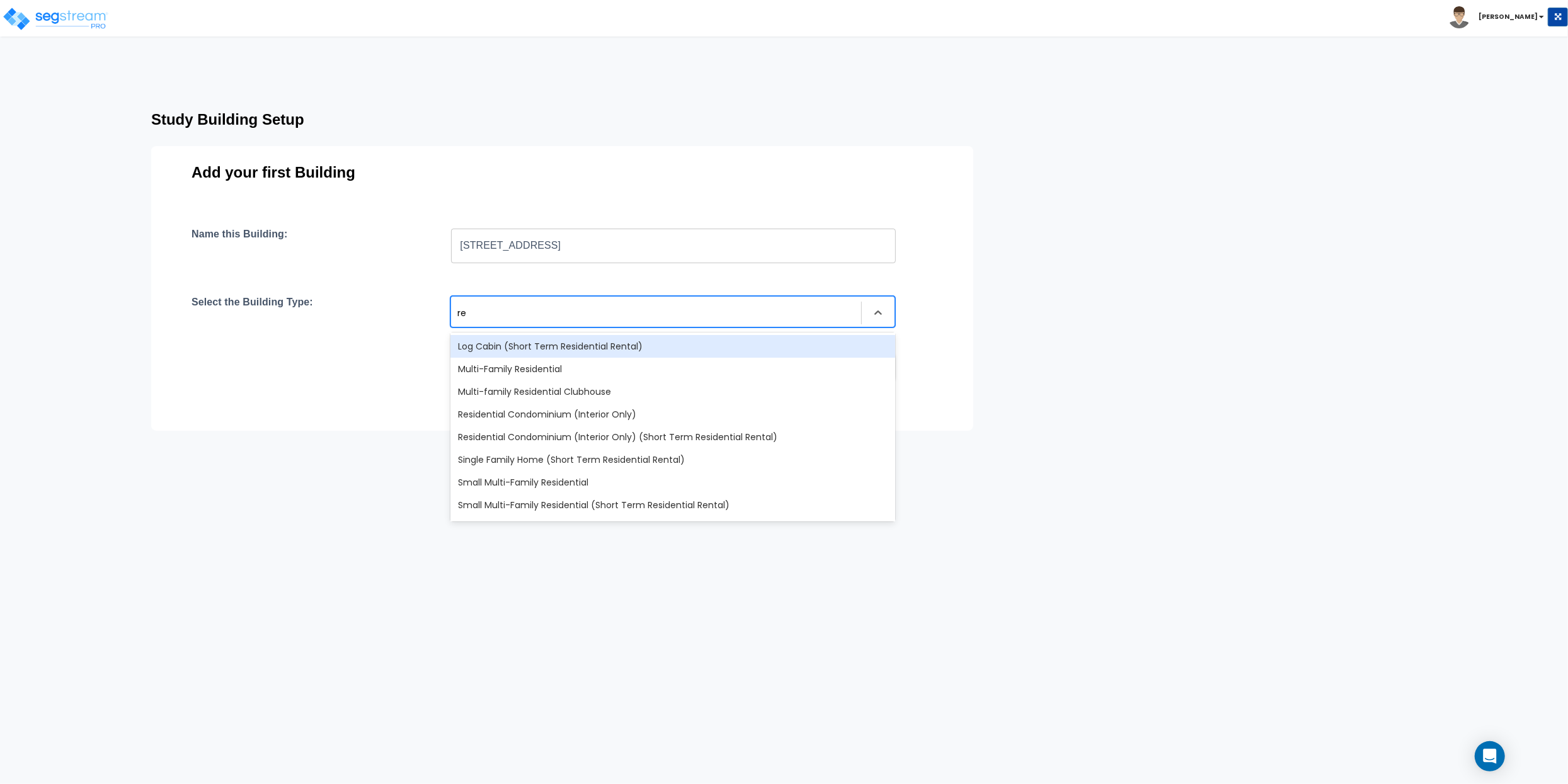
type input "r"
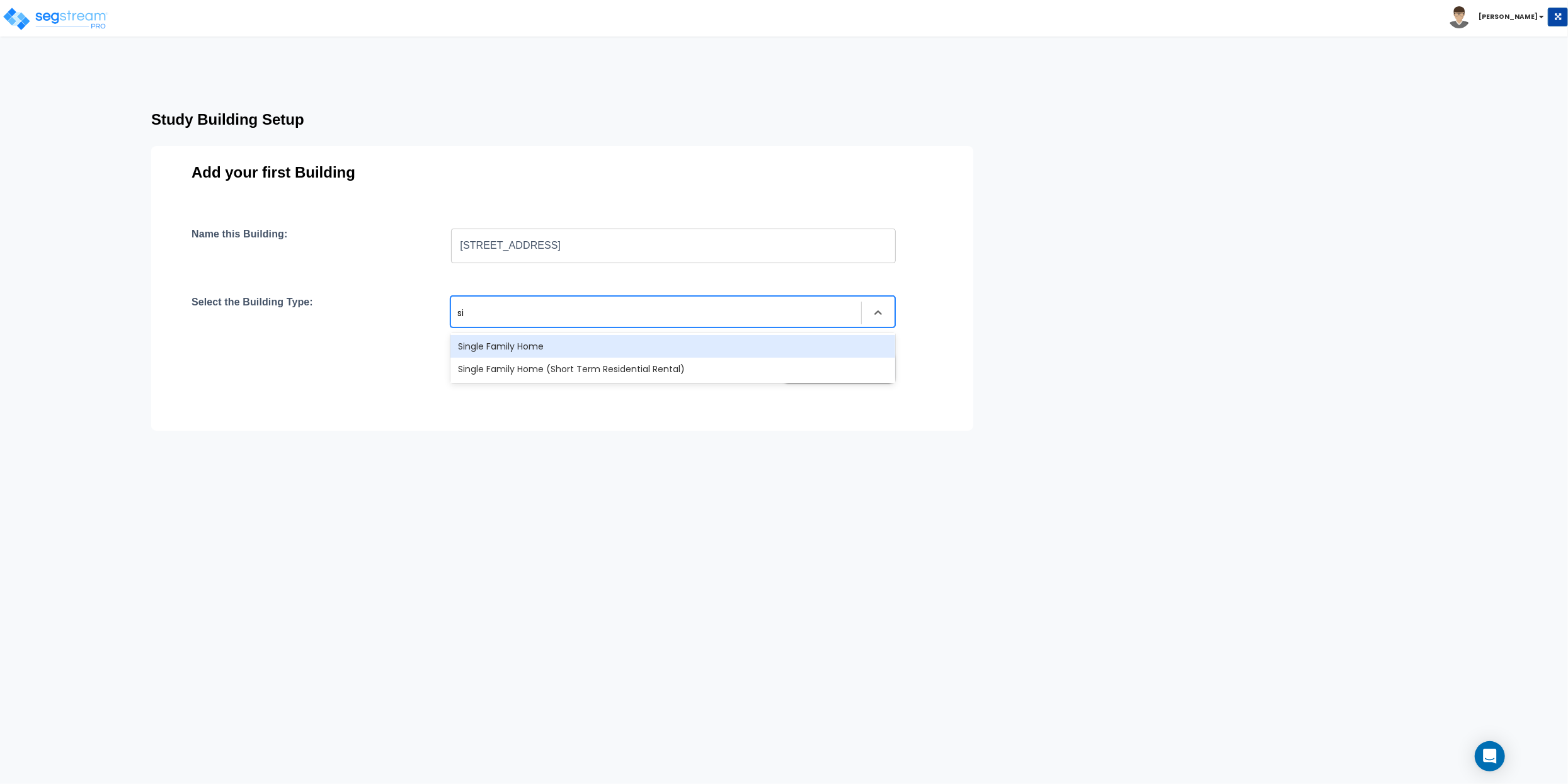
type input "s"
type input "c"
type input "sin"
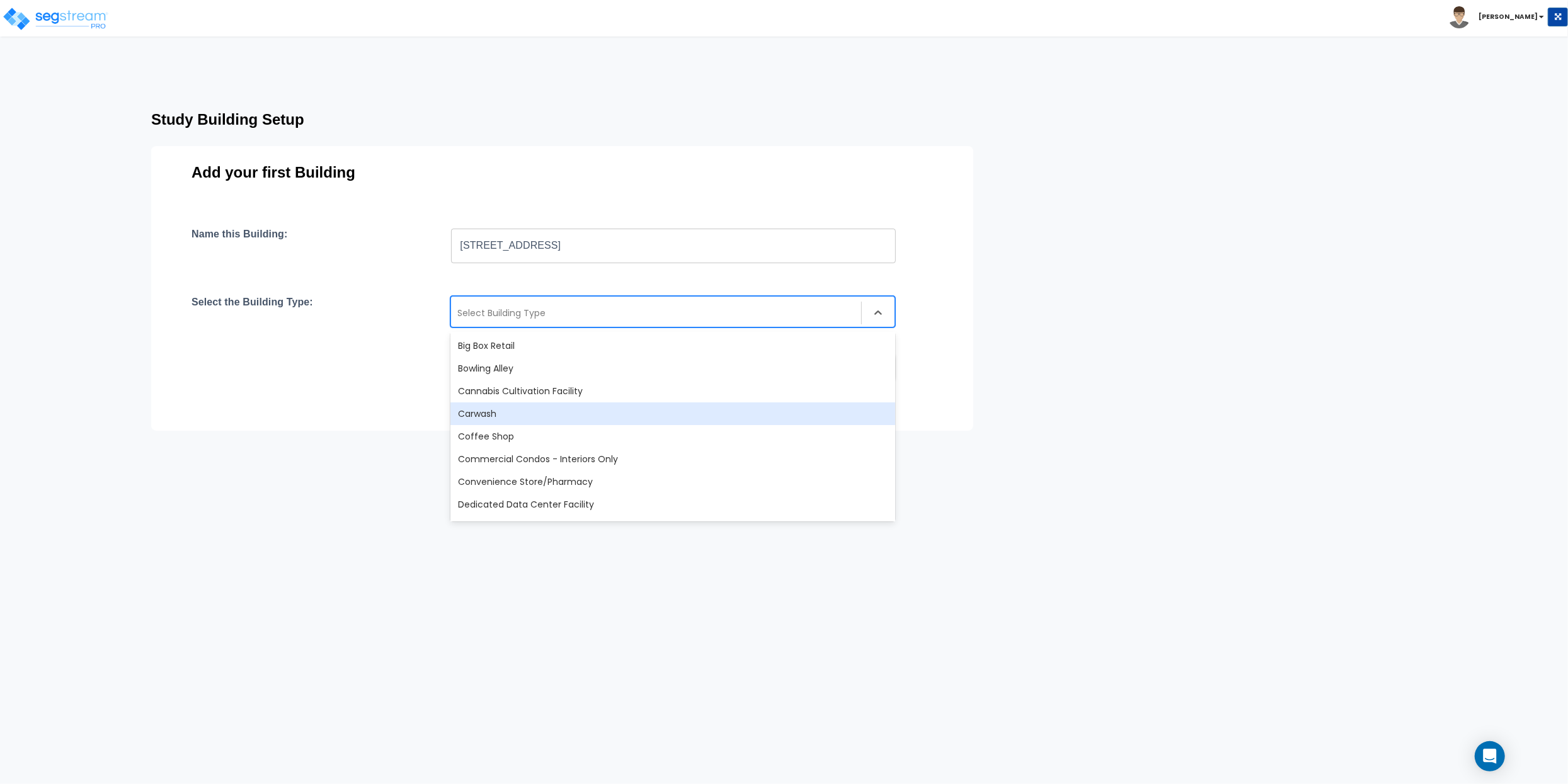
scroll to position [146, 0]
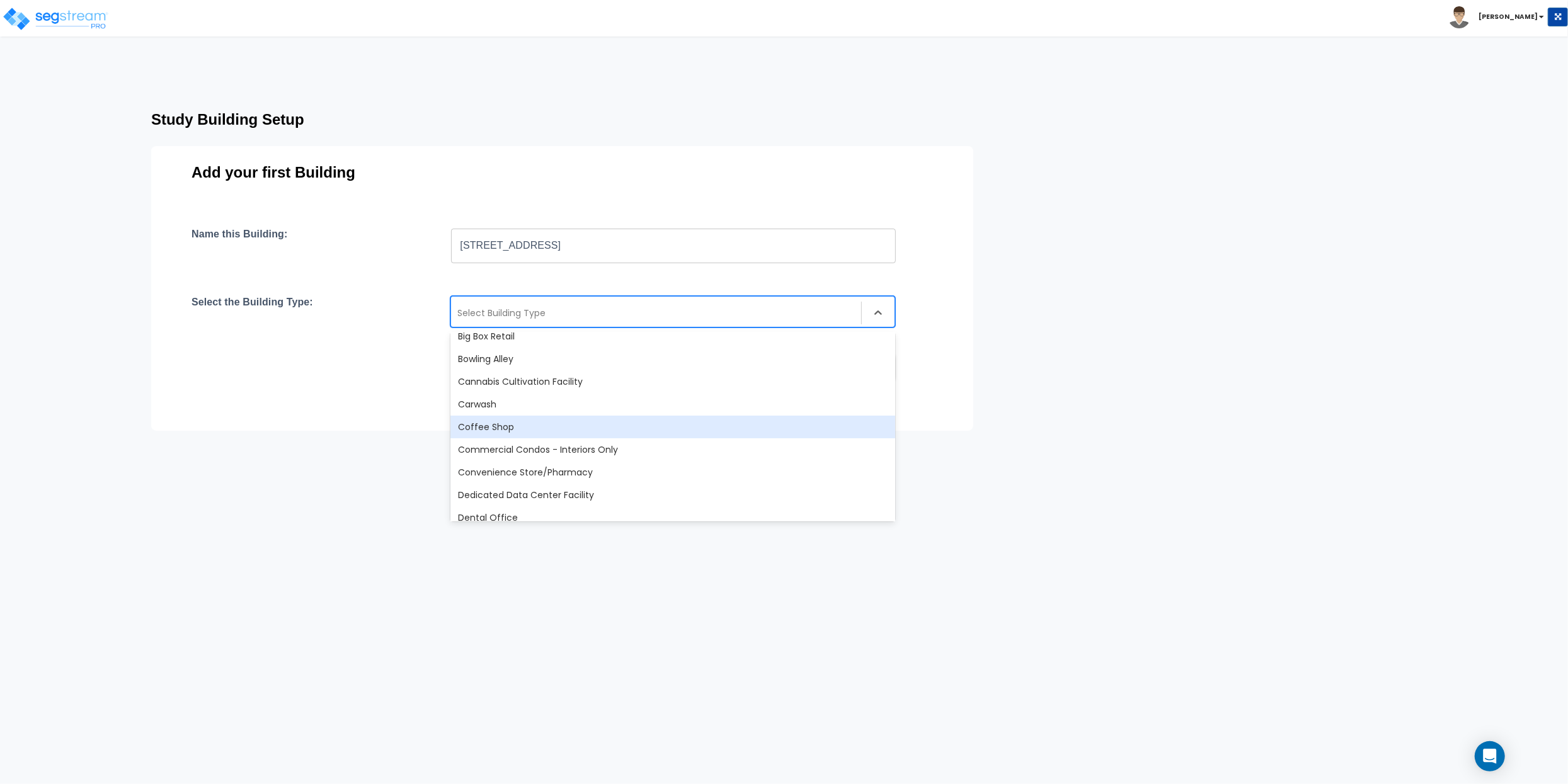
click at [314, 387] on div "Name this Building: 8805 Urbana Ave, Lubbock, TX 79424 ​ Select the Building Ty…" at bounding box center [562, 320] width 741 height 185
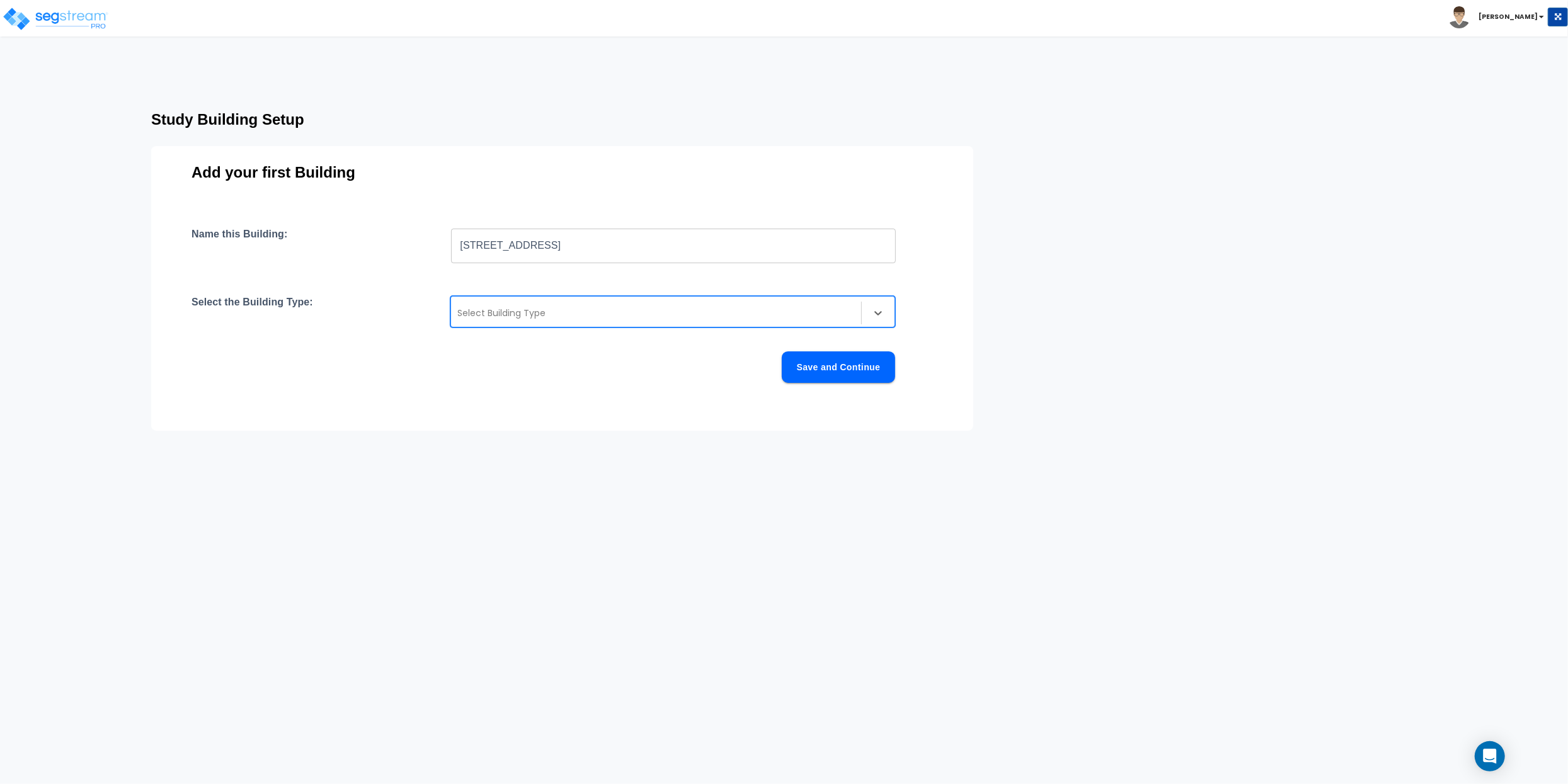
click at [586, 312] on div at bounding box center [655, 313] width 397 height 15
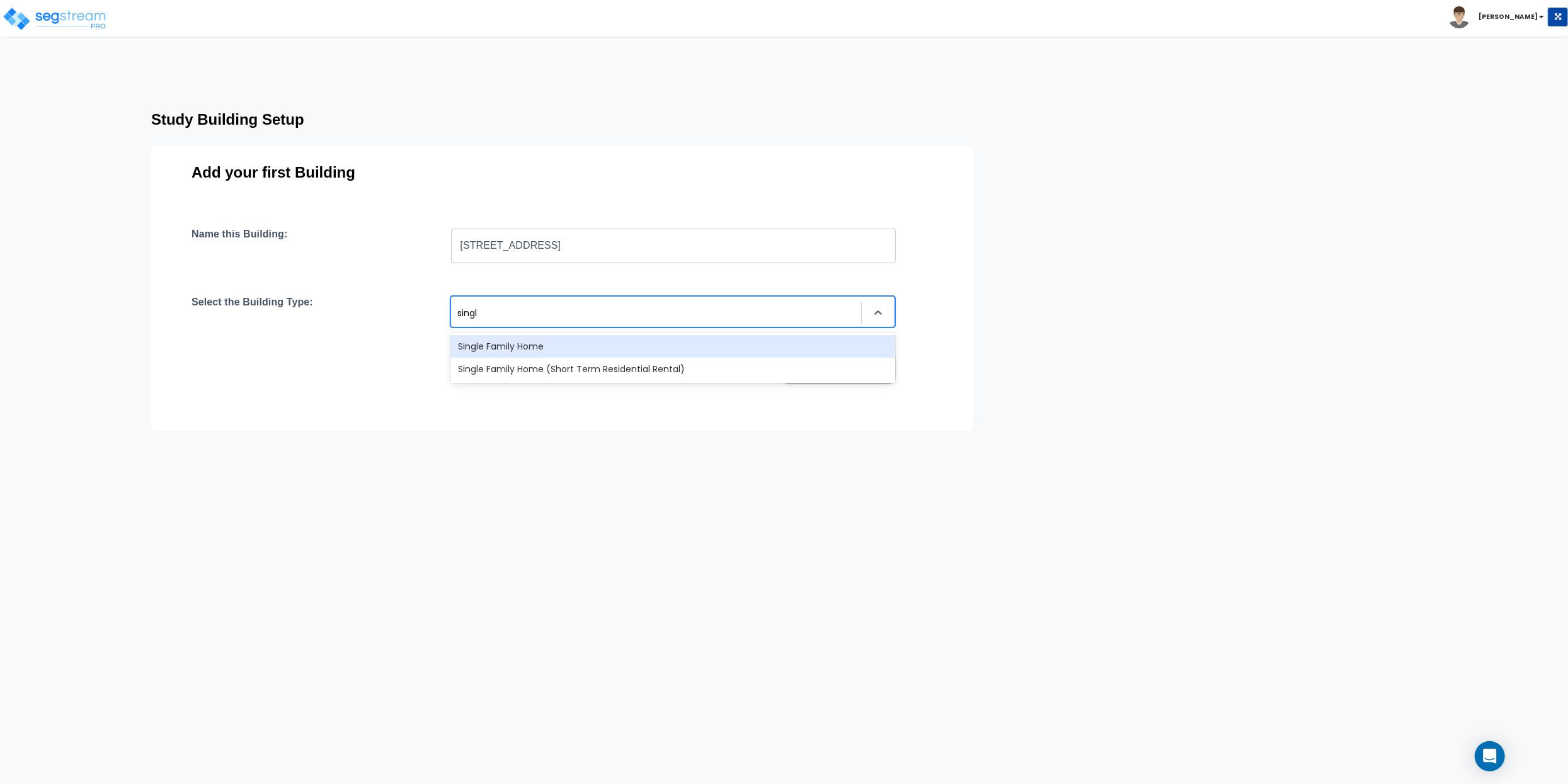
type input "single"
click at [585, 344] on div "Single Family Home" at bounding box center [672, 346] width 445 height 23
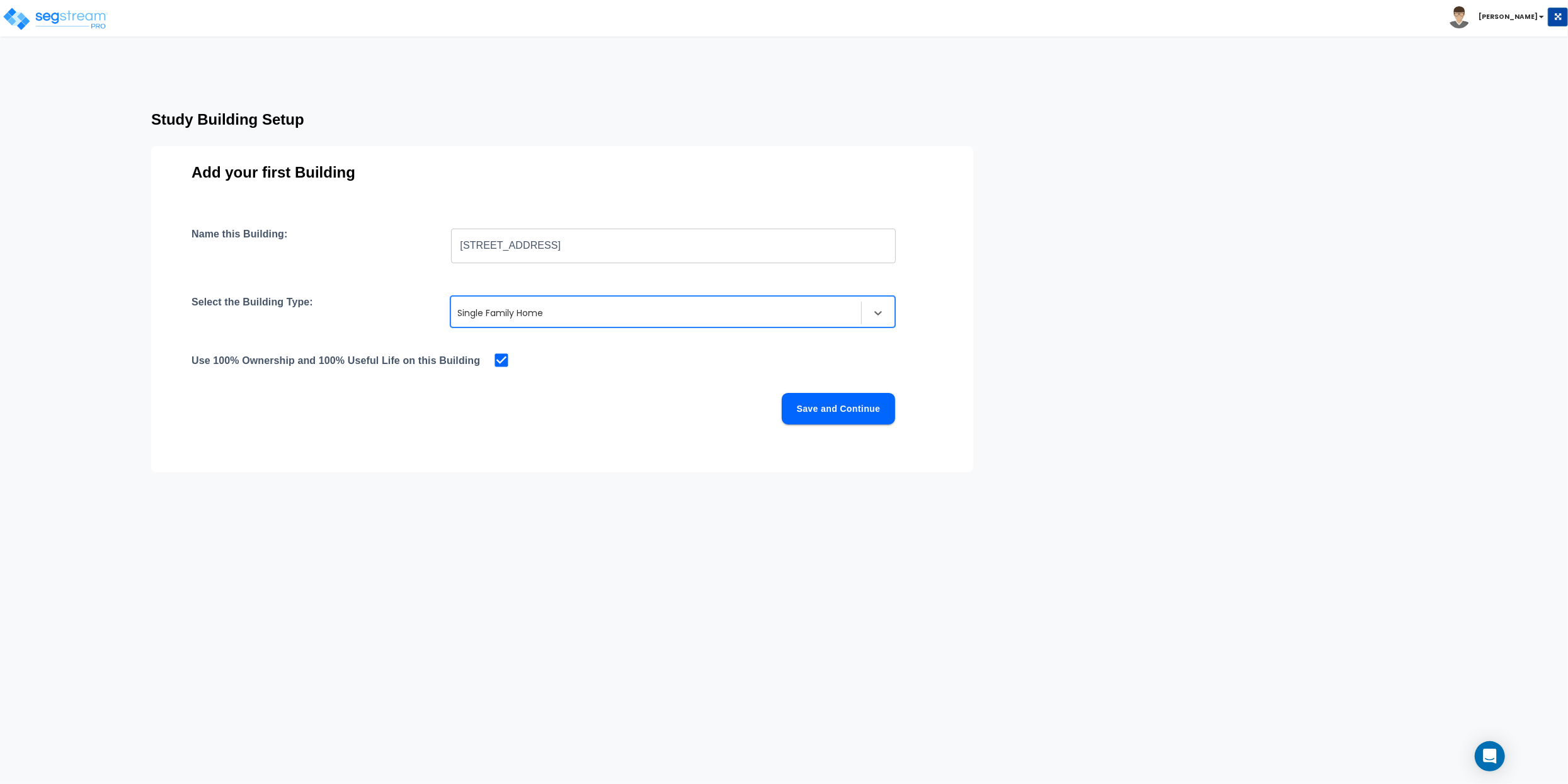
click at [638, 386] on div "Name this Building: 8805 Urbana Ave, Lubbock, TX 79424 ​ Select the Building Ty…" at bounding box center [562, 341] width 741 height 227
click at [859, 412] on button "Save and Continue" at bounding box center [838, 408] width 113 height 31
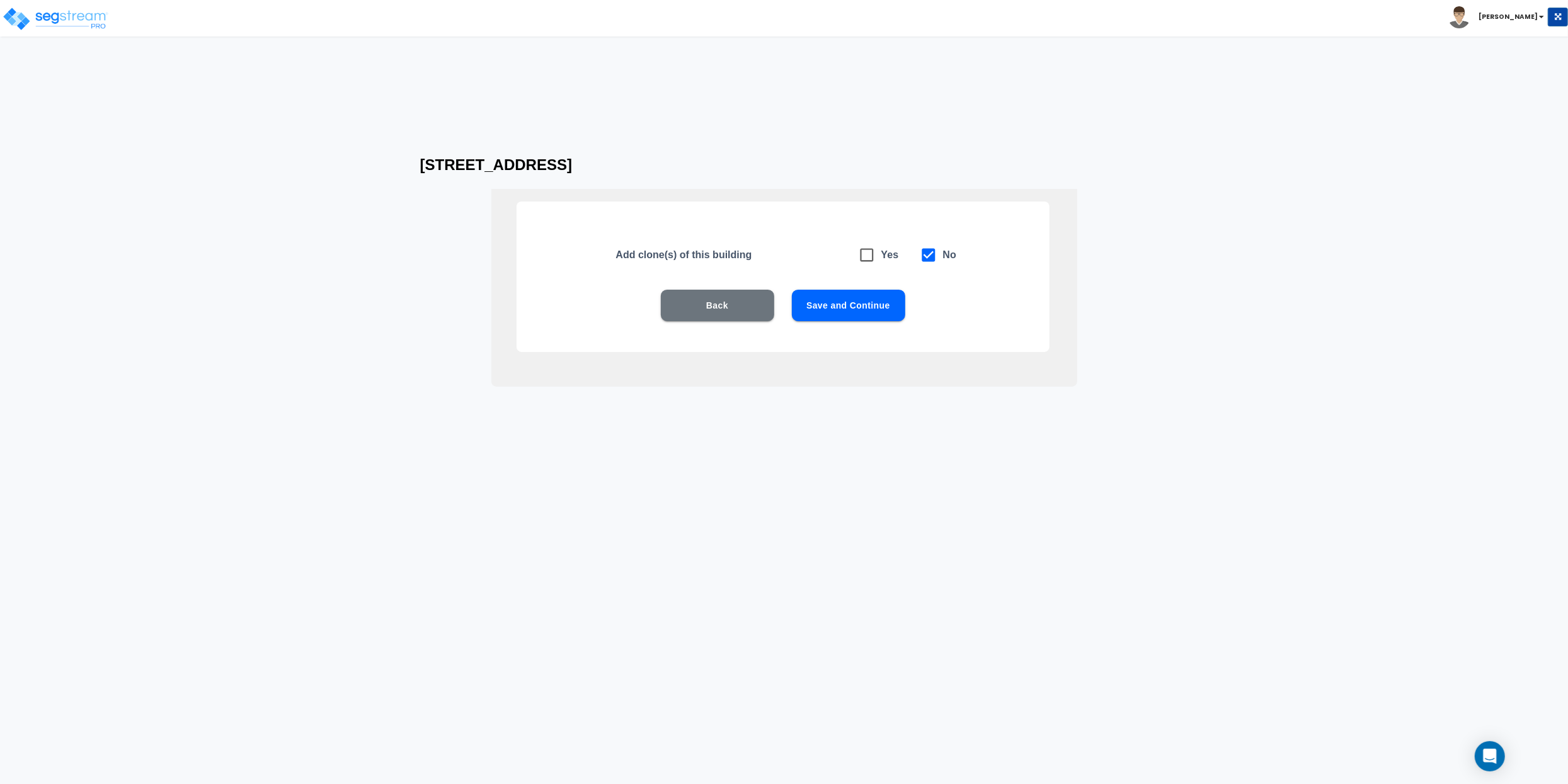
click at [855, 309] on button "Save and Continue" at bounding box center [849, 305] width 113 height 31
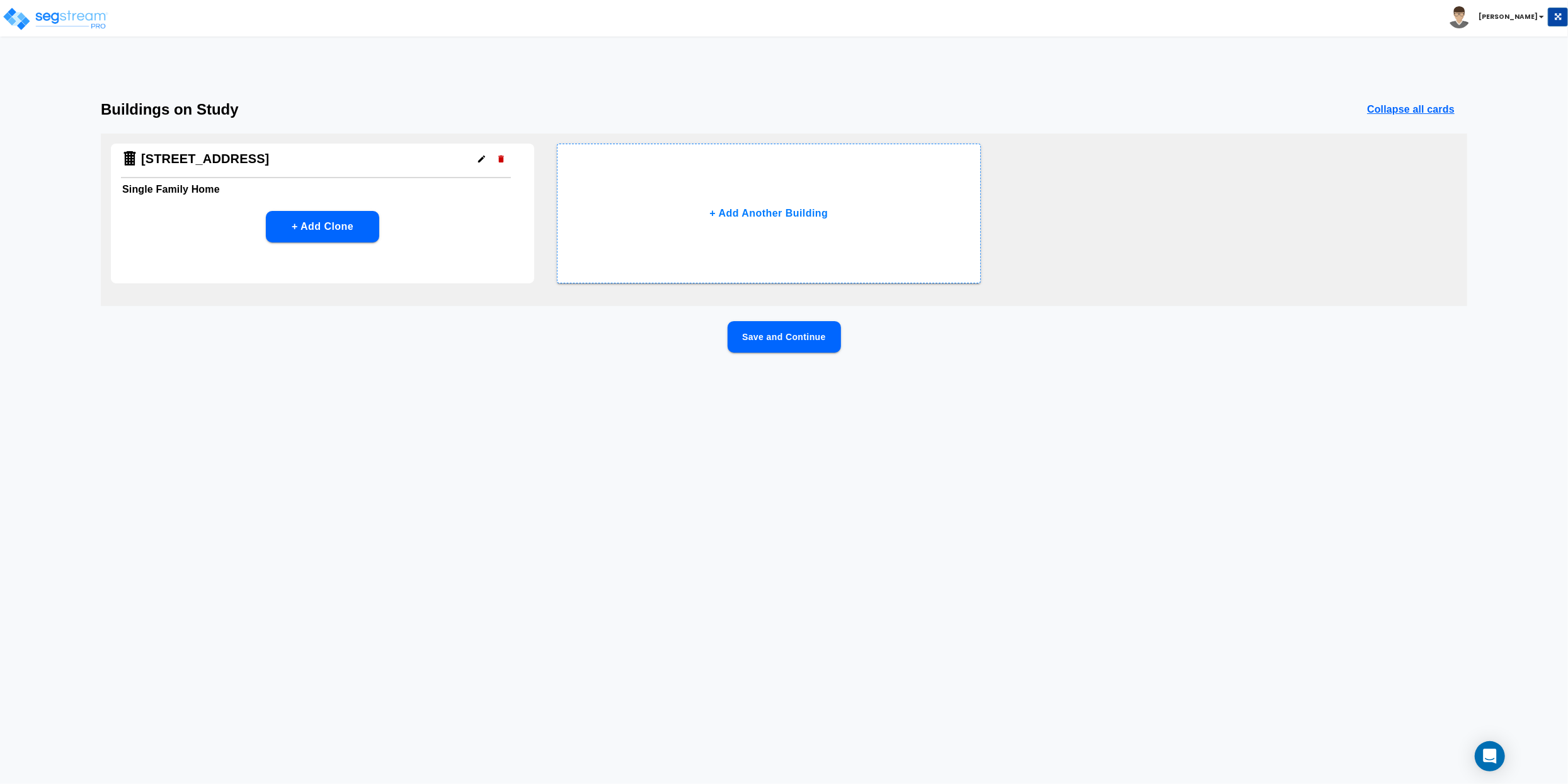
click at [783, 337] on button "Save and Continue" at bounding box center [784, 336] width 113 height 31
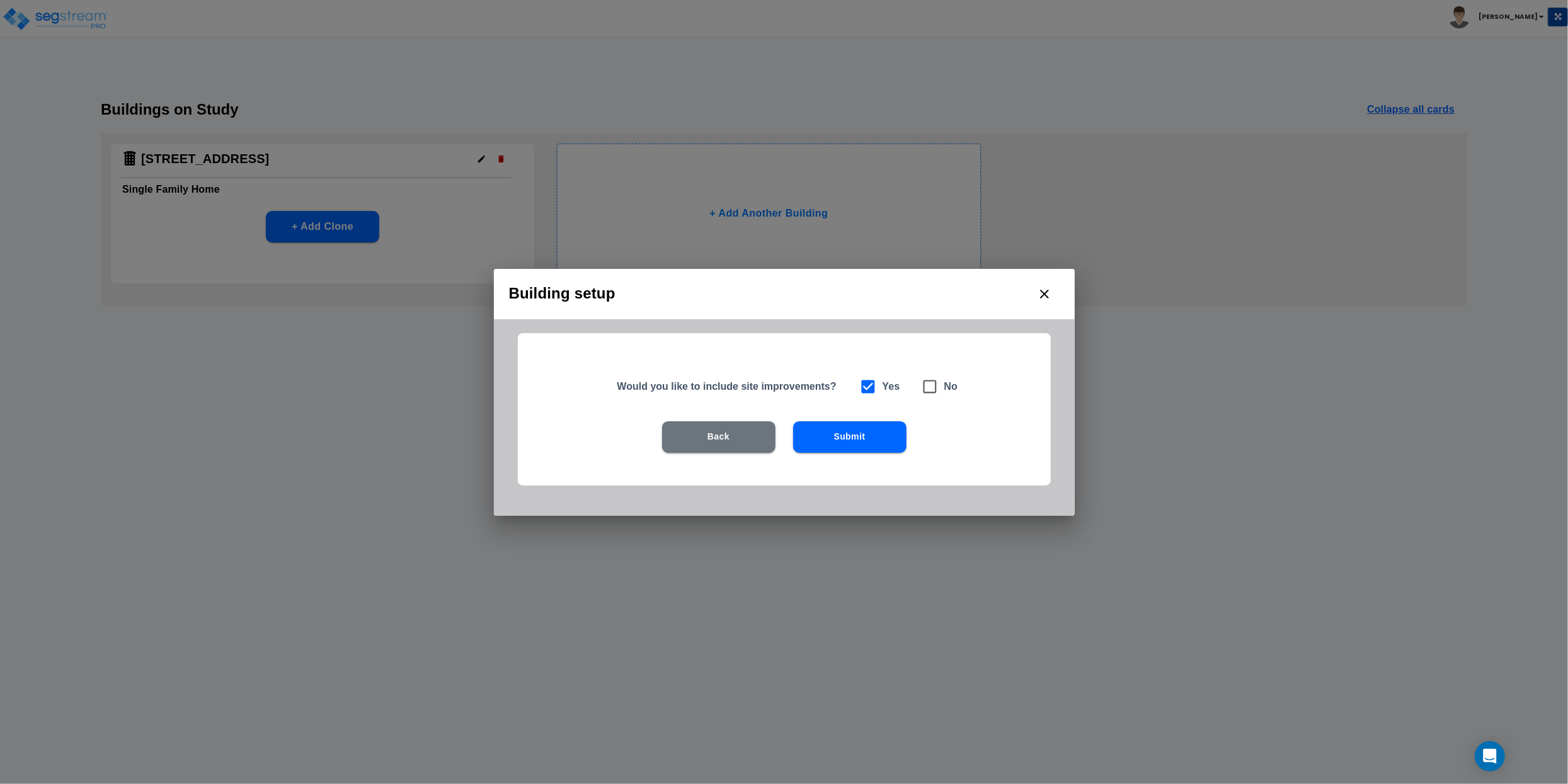
click at [836, 439] on button "Submit" at bounding box center [849, 437] width 113 height 31
